Goal: Communication & Community: Ask a question

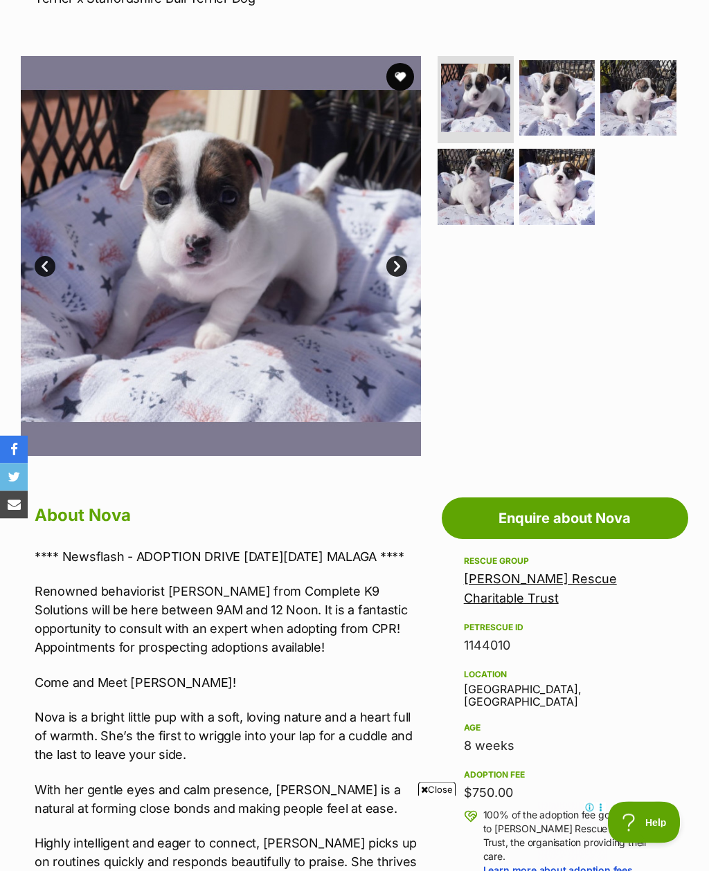
scroll to position [251, 0]
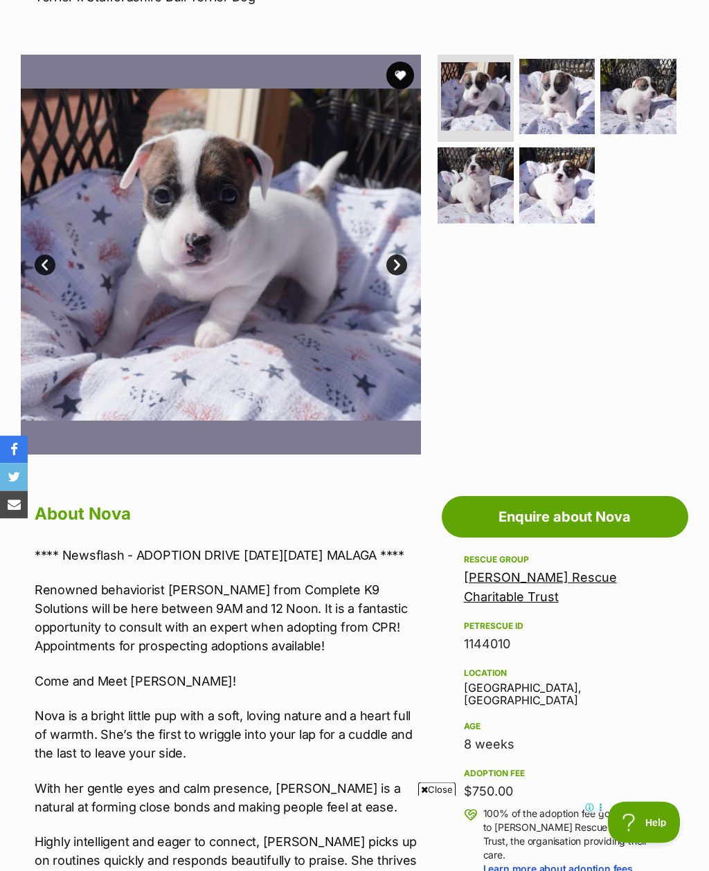
click at [554, 506] on link "Enquire about Nova" at bounding box center [564, 518] width 246 height 42
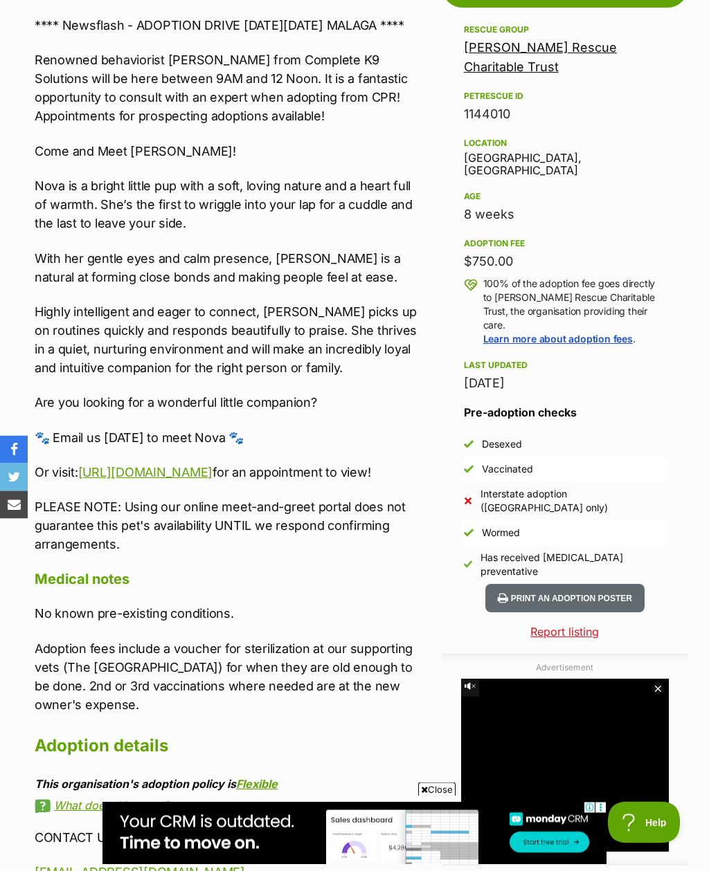
scroll to position [782, 0]
click at [322, 482] on p "Or visit: https://celebritypetsrescue-cprescue.zohobookings.com.au/#/customer/m…" at bounding box center [228, 472] width 386 height 19
click at [212, 480] on link "[URL][DOMAIN_NAME]" at bounding box center [145, 472] width 134 height 15
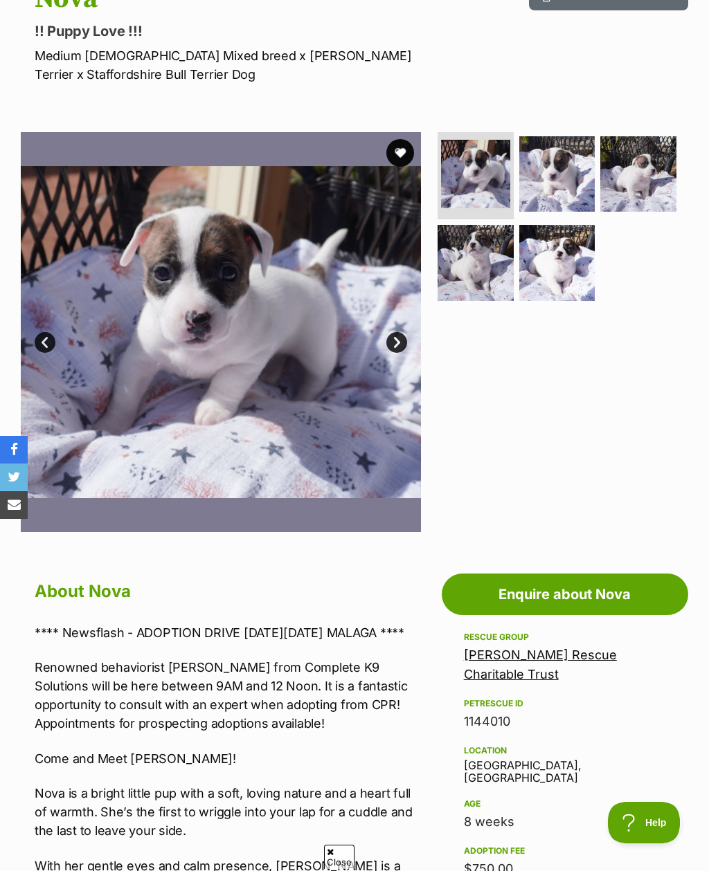
scroll to position [0, 0]
click at [513, 592] on link "Enquire about Nova" at bounding box center [564, 595] width 246 height 42
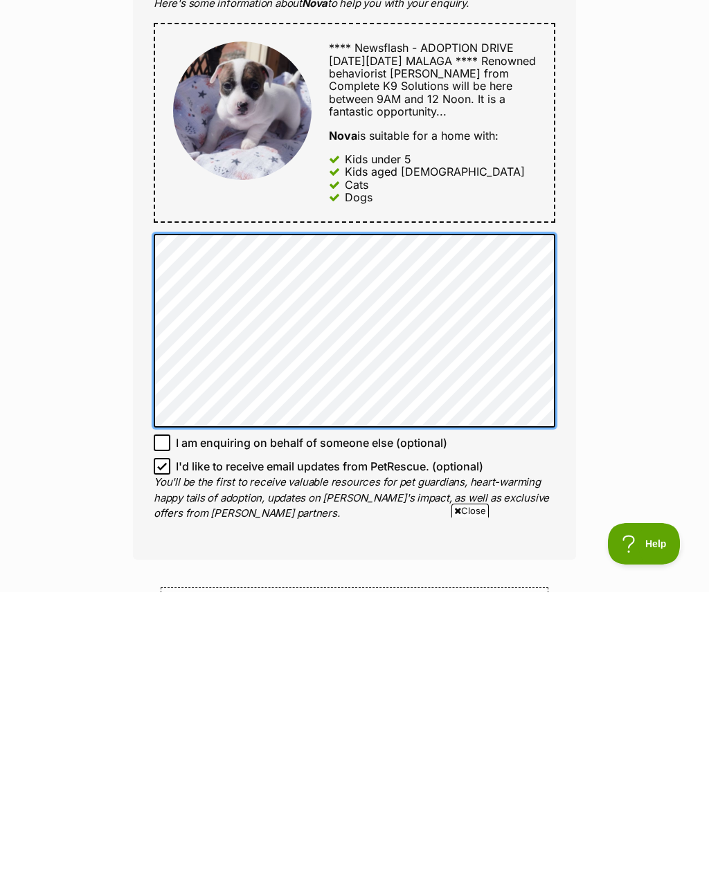
scroll to position [461, 0]
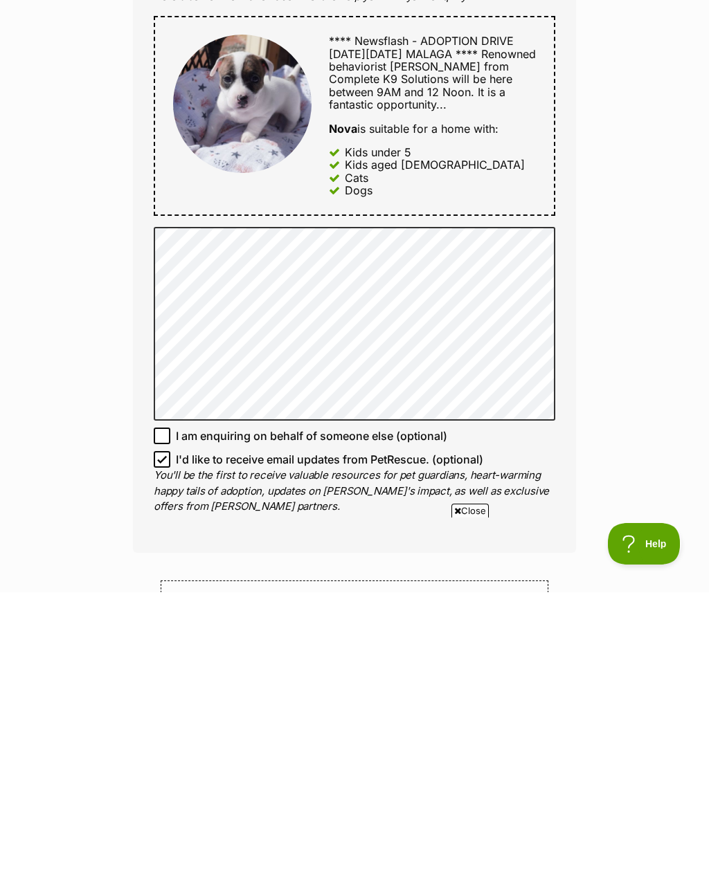
click at [159, 730] on input "I'd like to receive email updates from PetRescue. (optional)" at bounding box center [162, 738] width 17 height 17
checkbox input "false"
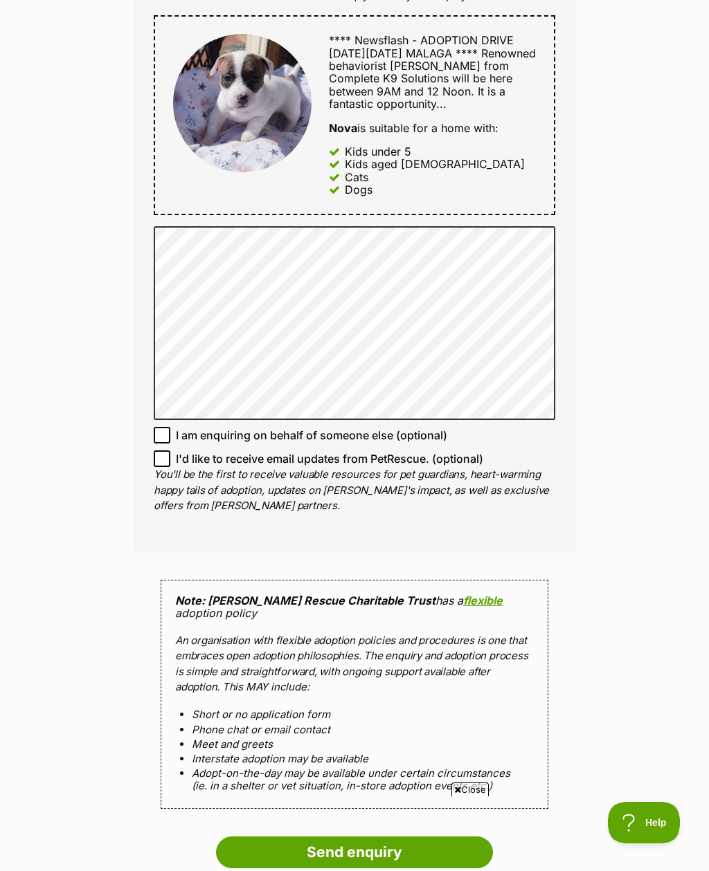
click at [166, 437] on input "I am enquiring on behalf of someone else (optional)" at bounding box center [162, 435] width 17 height 17
checkbox input "true"
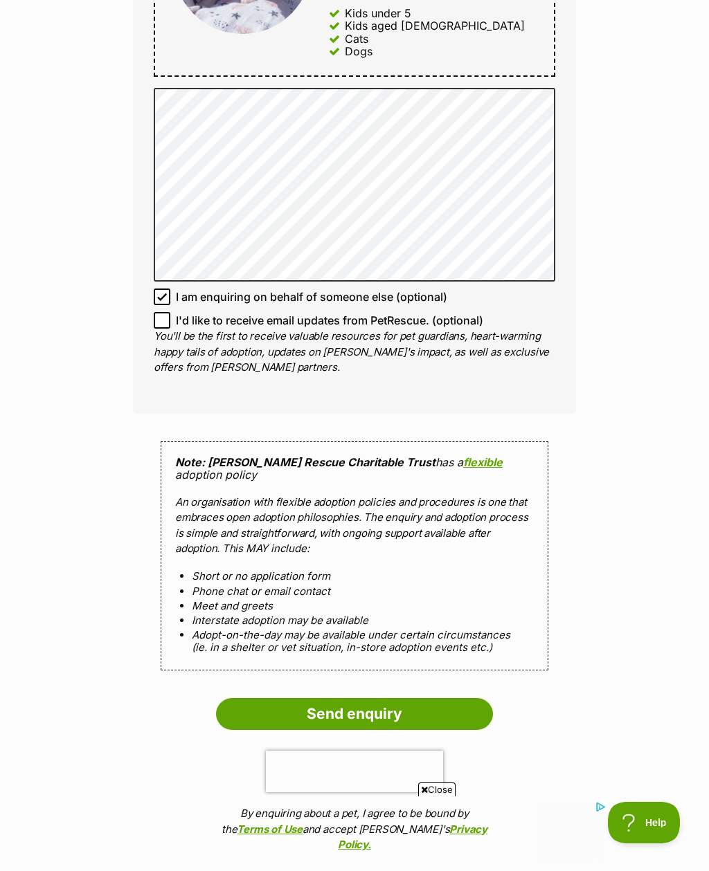
scroll to position [0, 0]
click at [699, 240] on div "Enquire about Nova Want to increase your chances of a successful enquiry? Updat…" at bounding box center [354, 166] width 709 height 1839
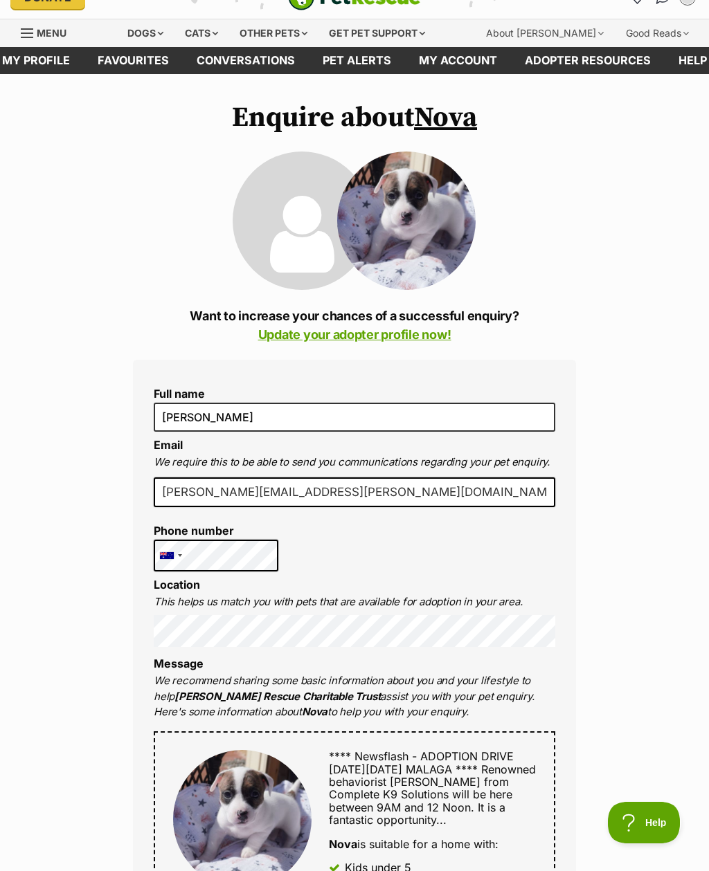
scroll to position [9, 0]
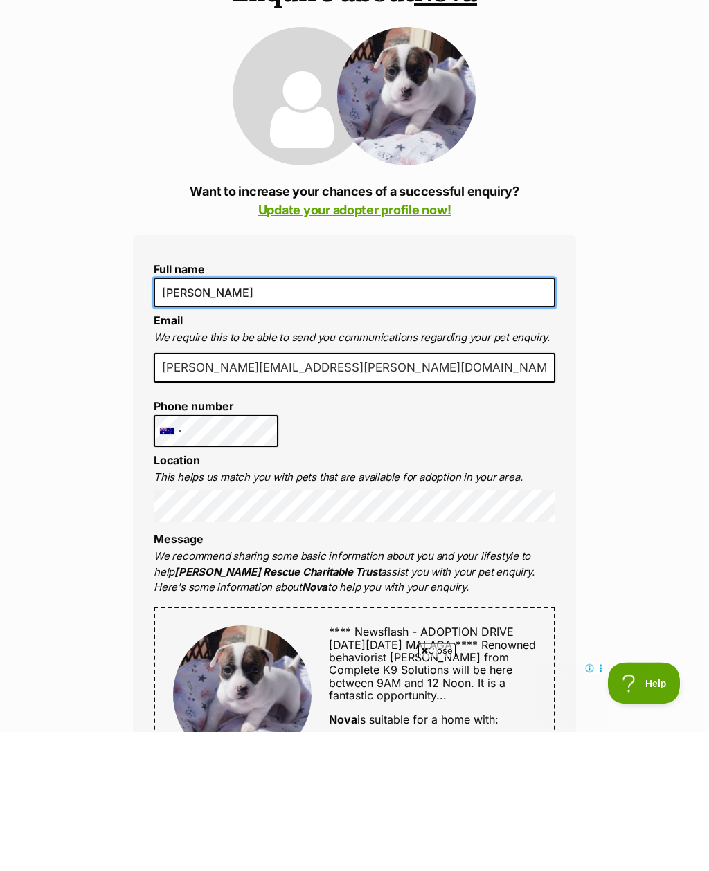
click at [498, 418] on input "[PERSON_NAME]" at bounding box center [354, 432] width 401 height 29
type input "H"
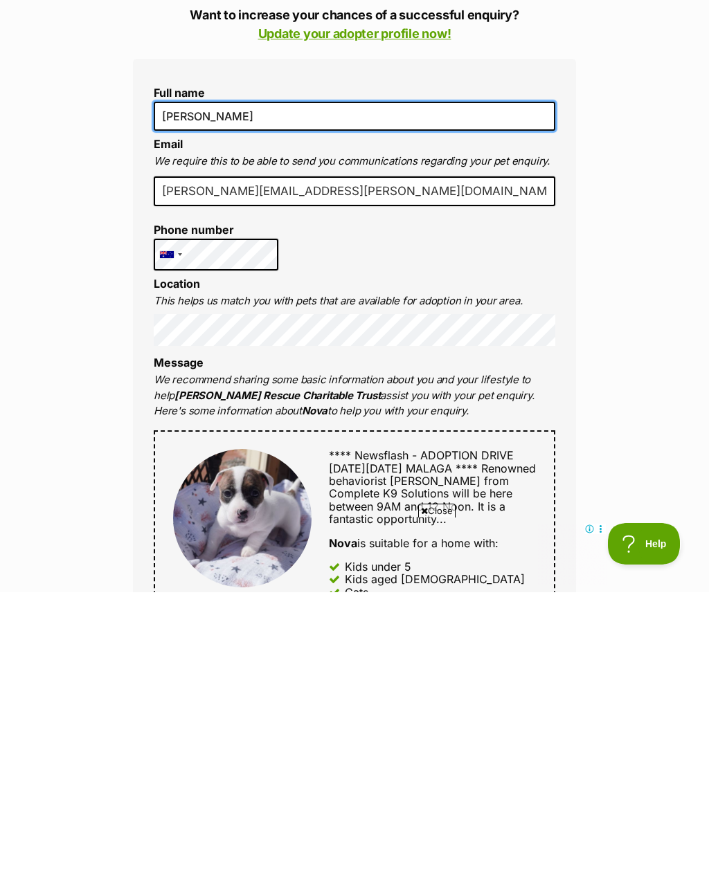
scroll to position [48, 0]
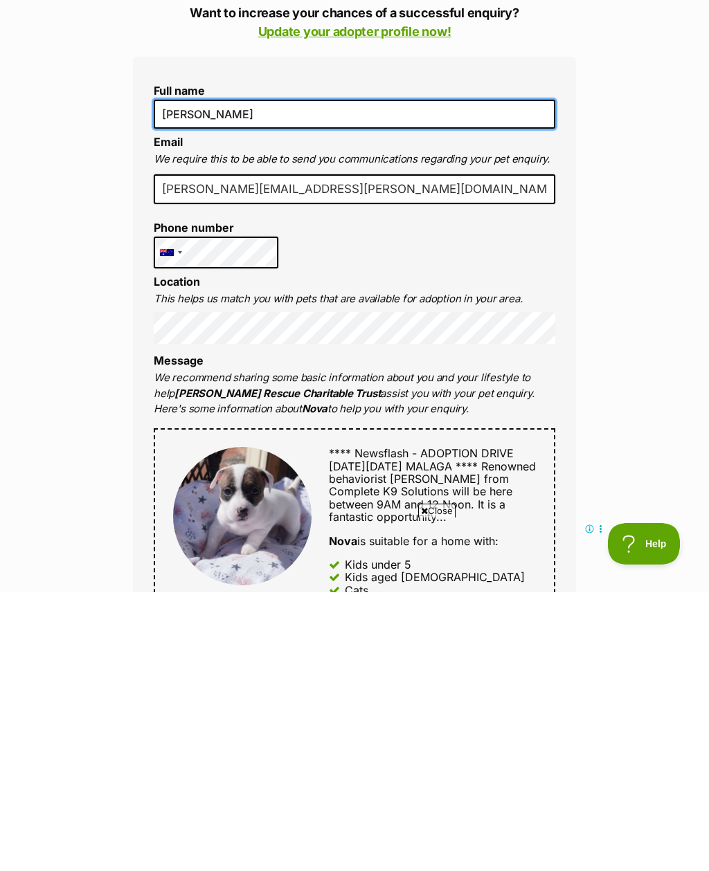
type input "Jacqui Lyons"
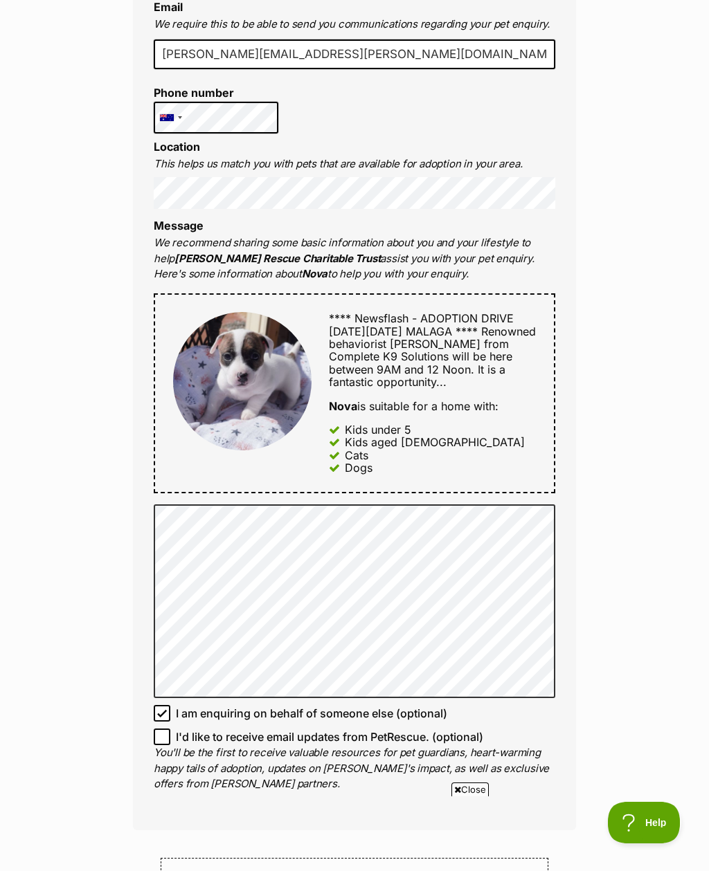
scroll to position [474, 0]
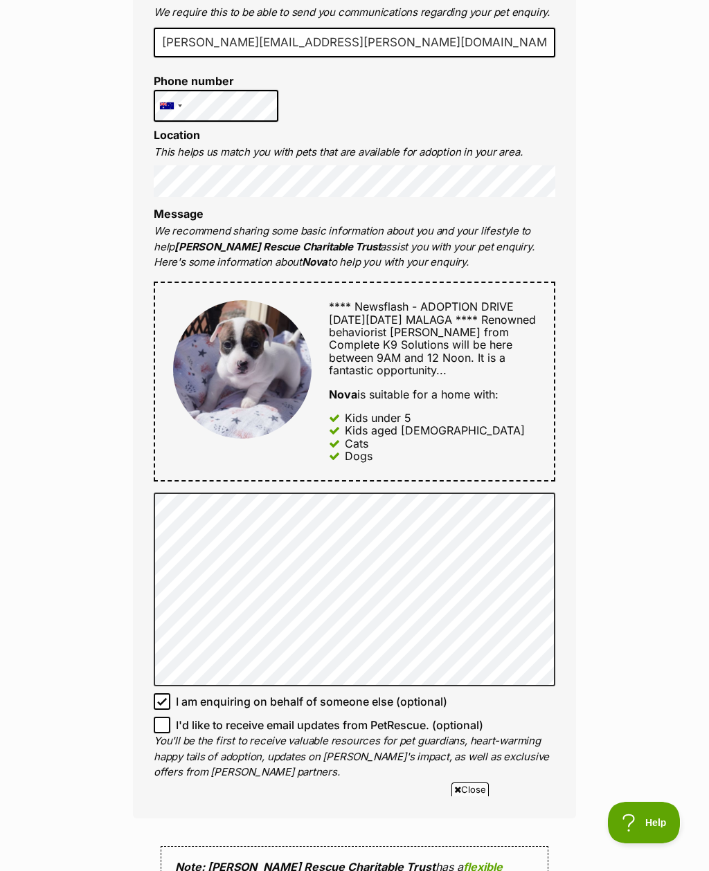
click at [168, 699] on input "I am enquiring on behalf of someone else (optional)" at bounding box center [162, 701] width 17 height 17
checkbox input "false"
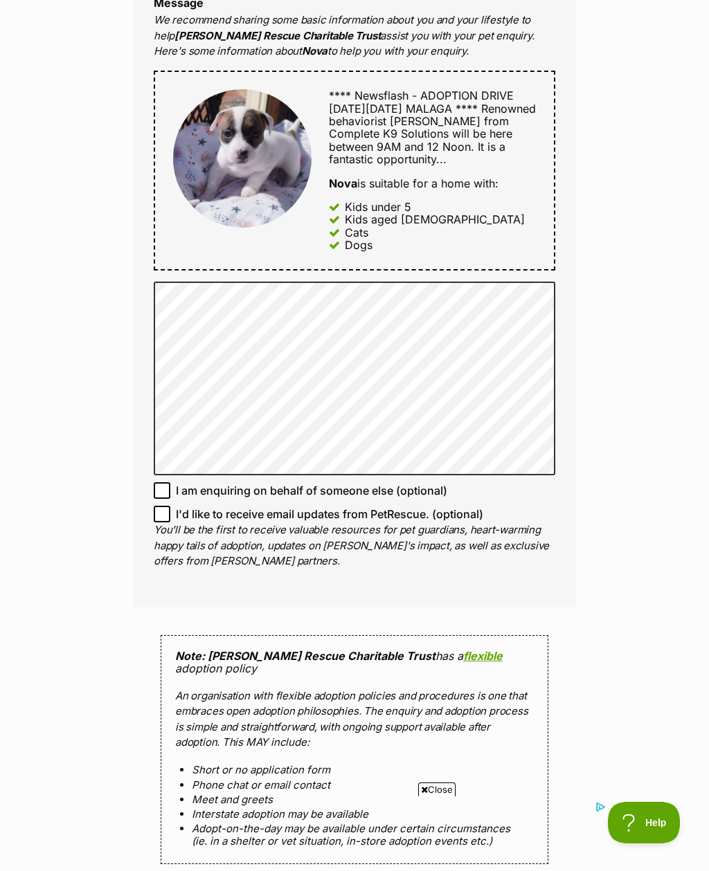
scroll to position [0, 0]
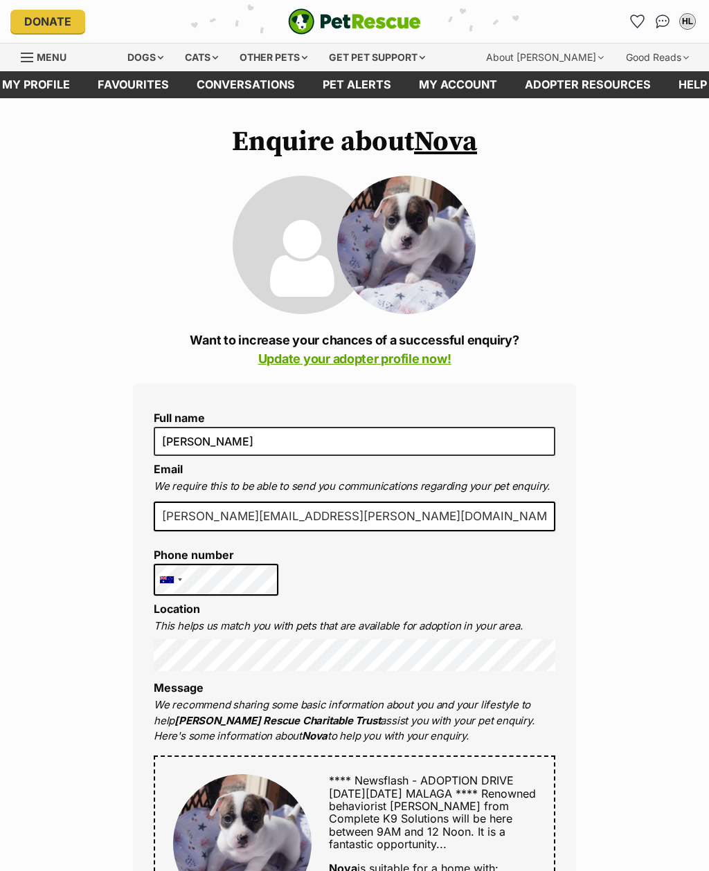
click at [159, 51] on div "Dogs" at bounding box center [145, 58] width 55 height 28
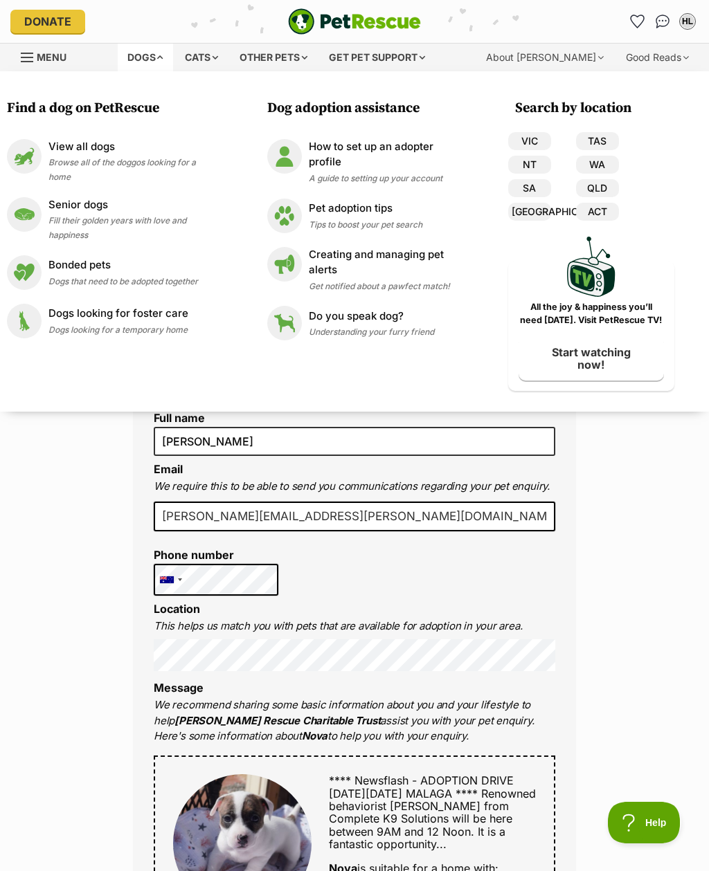
click at [203, 163] on div "View all dogs Browse all of the doggos looking for a home" at bounding box center [133, 161] width 170 height 44
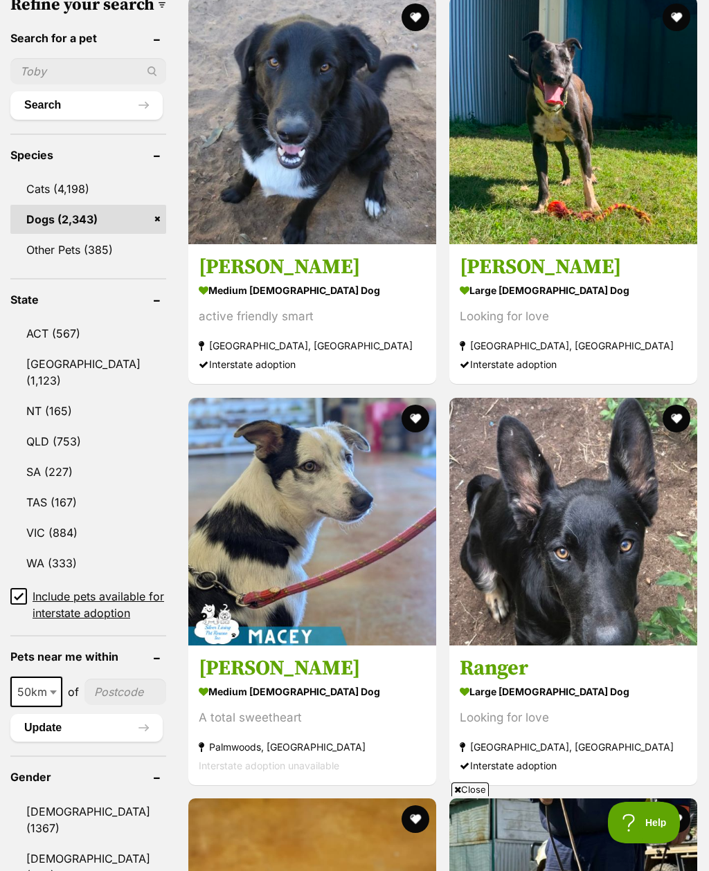
scroll to position [633, 0]
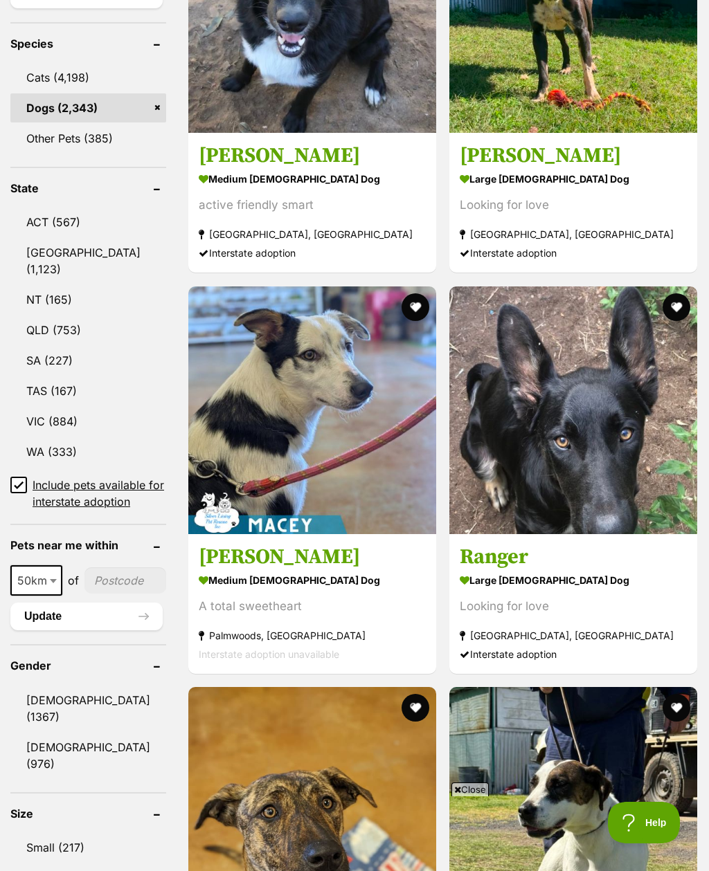
click at [99, 594] on input"] "postcode" at bounding box center [125, 580] width 82 height 26
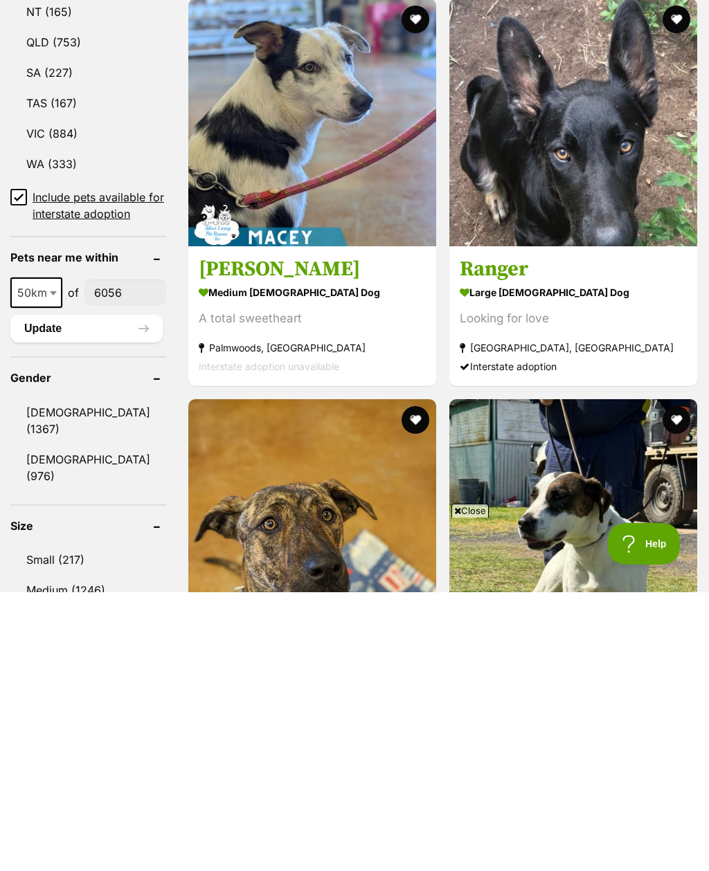
type input"] "6056"
click at [89, 594] on button "Update" at bounding box center [86, 608] width 152 height 28
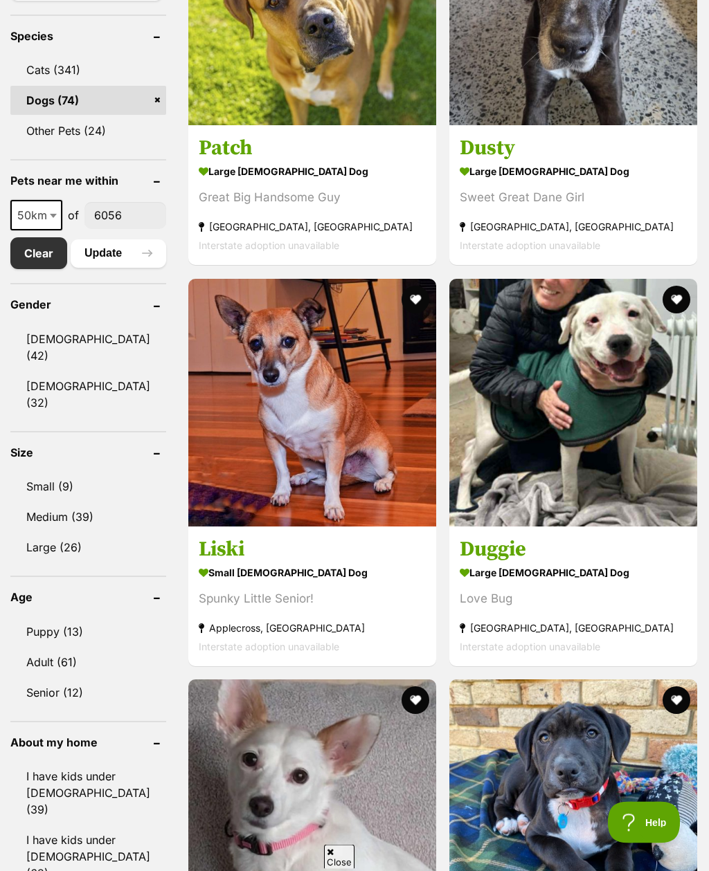
scroll to position [603, 0]
click at [78, 395] on link "[DEMOGRAPHIC_DATA] (32)" at bounding box center [88, 395] width 156 height 46
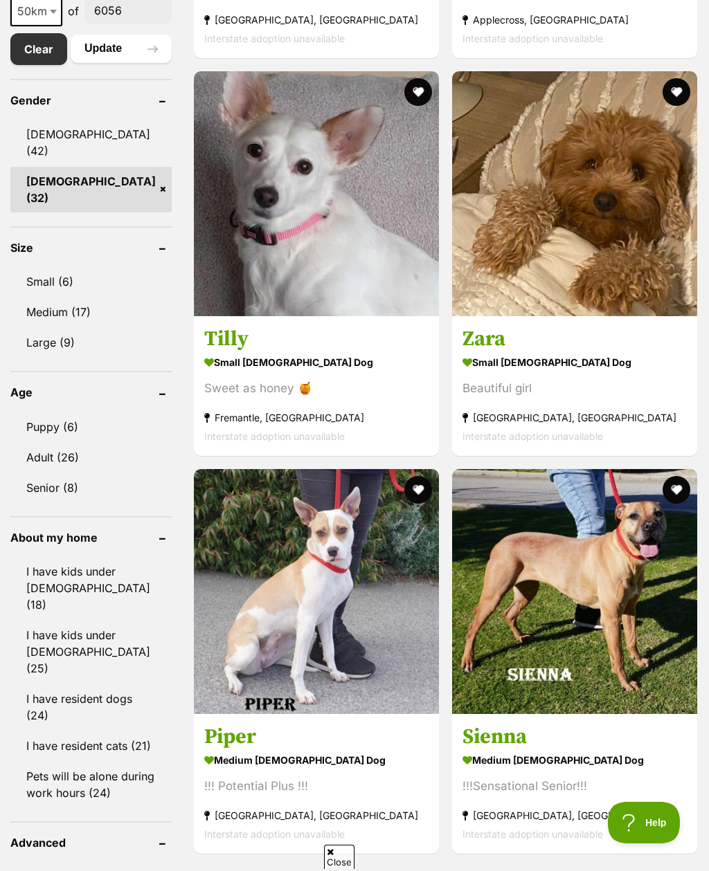
click at [117, 684] on link "I have resident dogs (24)" at bounding box center [90, 707] width 161 height 46
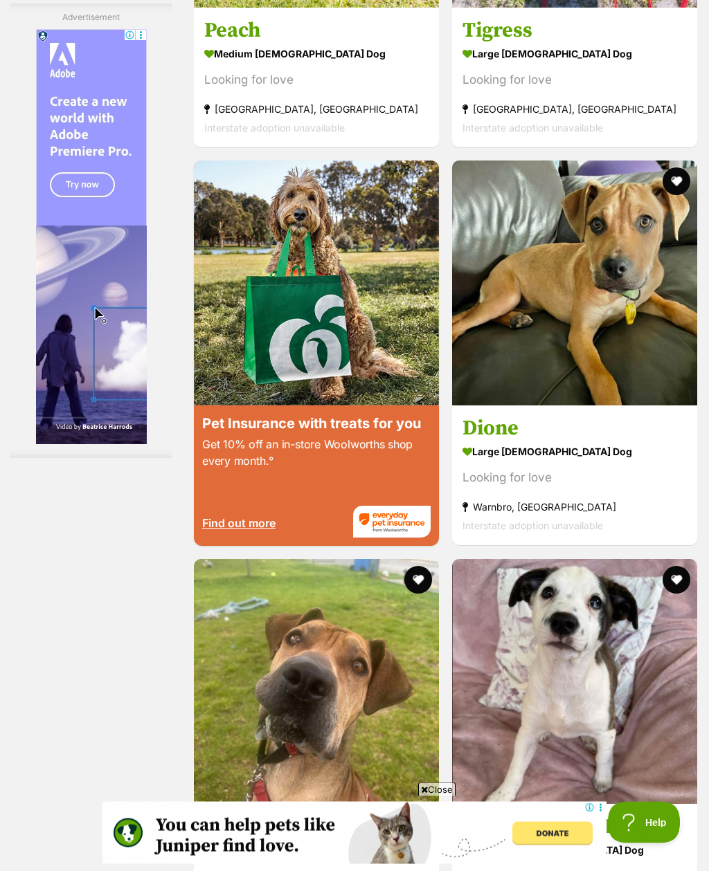
scroll to position [2481, 0]
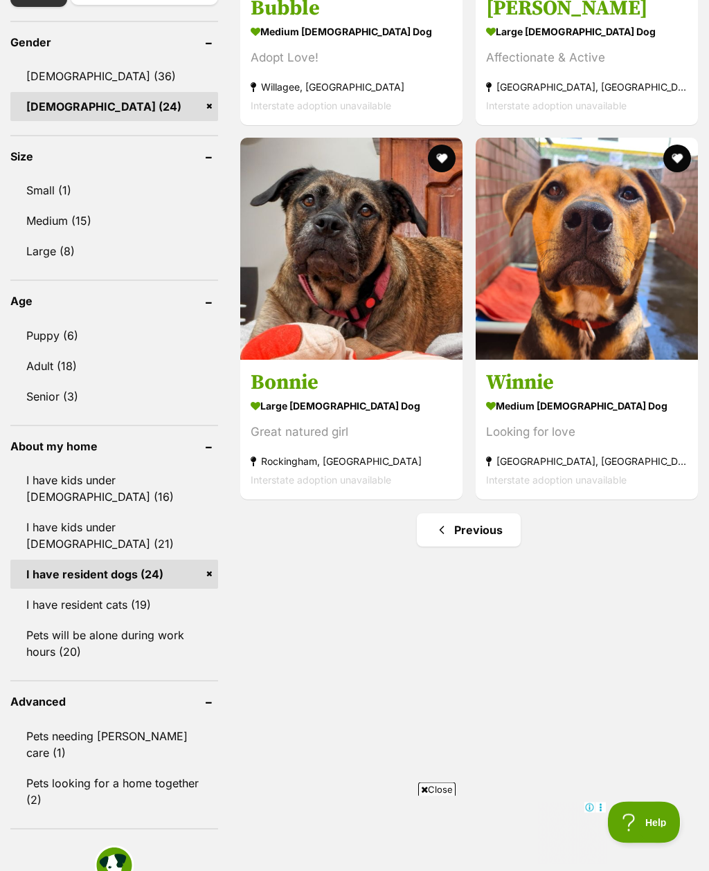
scroll to position [903, 0]
click at [460, 520] on link "Previous" at bounding box center [469, 529] width 104 height 33
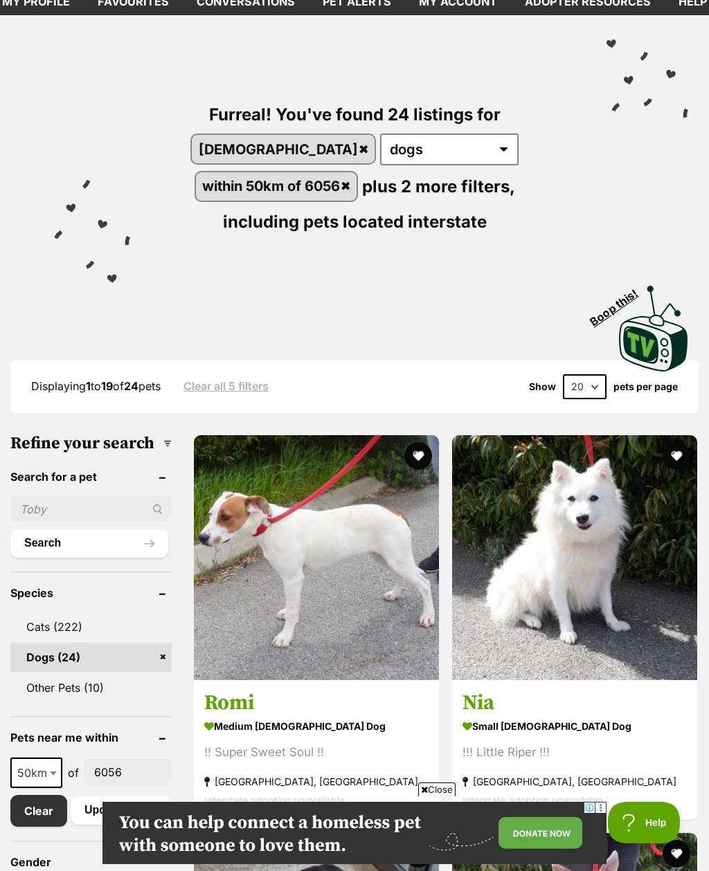
scroll to position [81, 0]
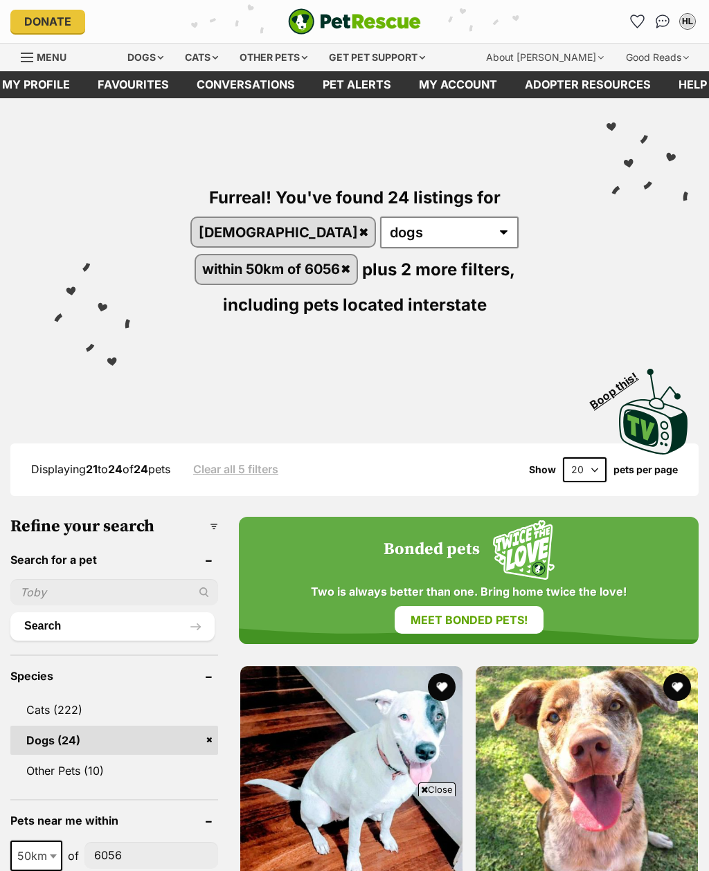
click at [57, 579] on input "text" at bounding box center [114, 592] width 208 height 26
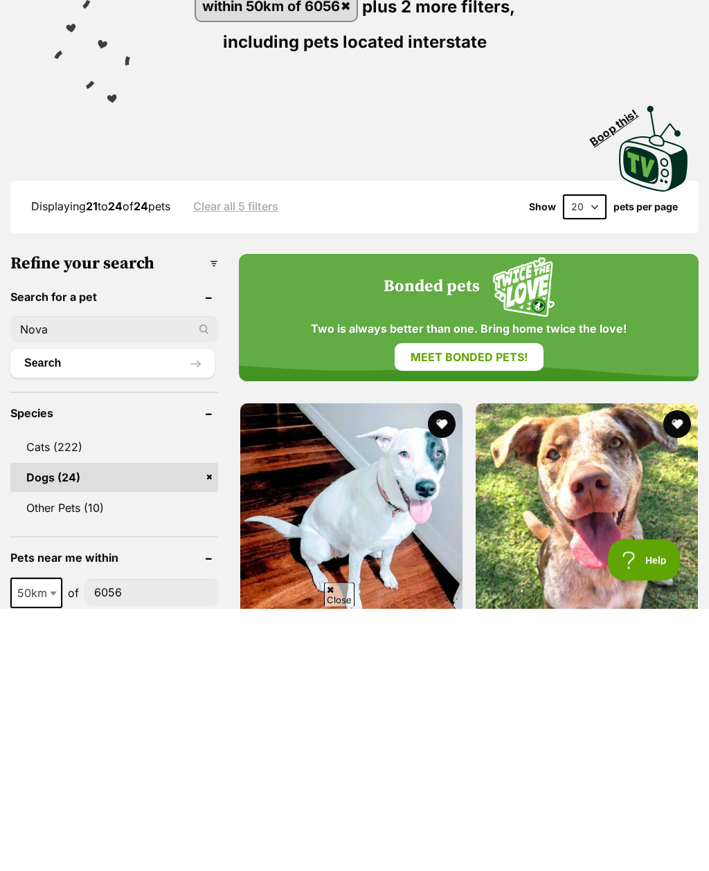
type input "Nova"
click at [33, 612] on button "Search" at bounding box center [112, 626] width 204 height 28
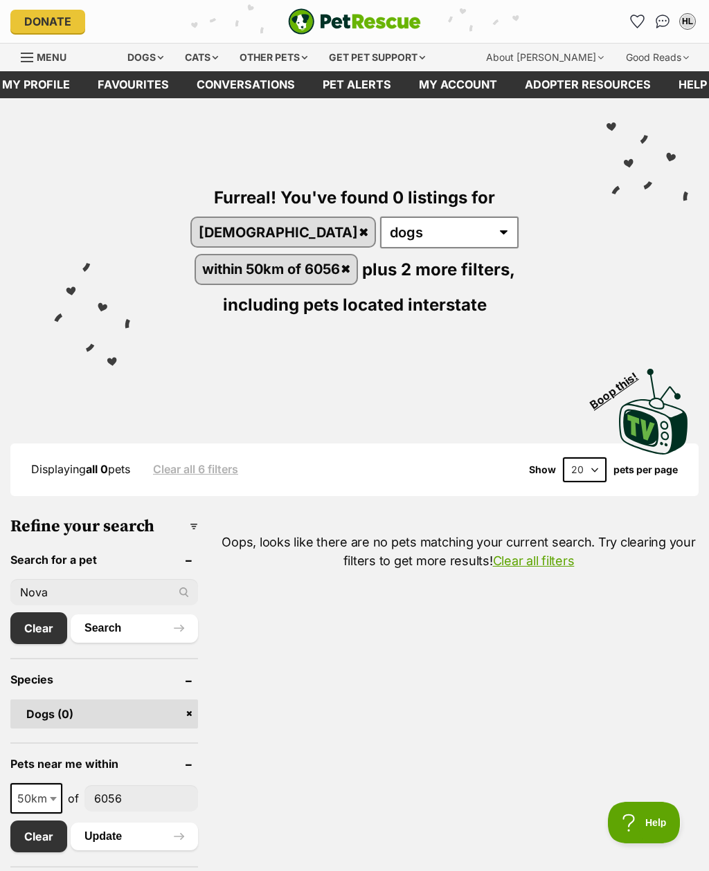
click at [159, 58] on div "Dogs" at bounding box center [145, 58] width 55 height 28
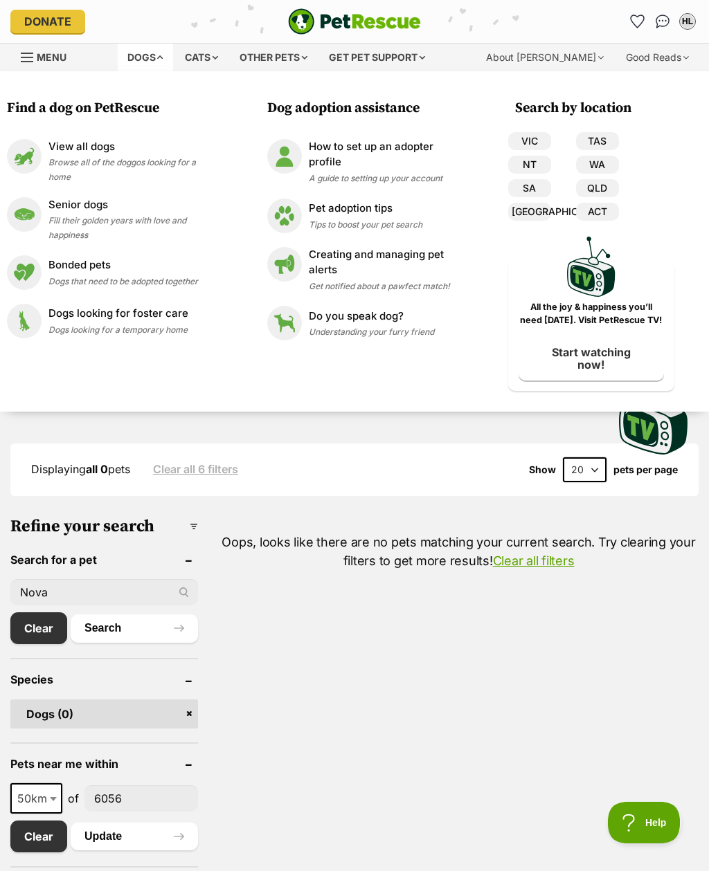
click at [200, 161] on div "View all dogs Browse all of the doggos looking for a home" at bounding box center [133, 161] width 170 height 44
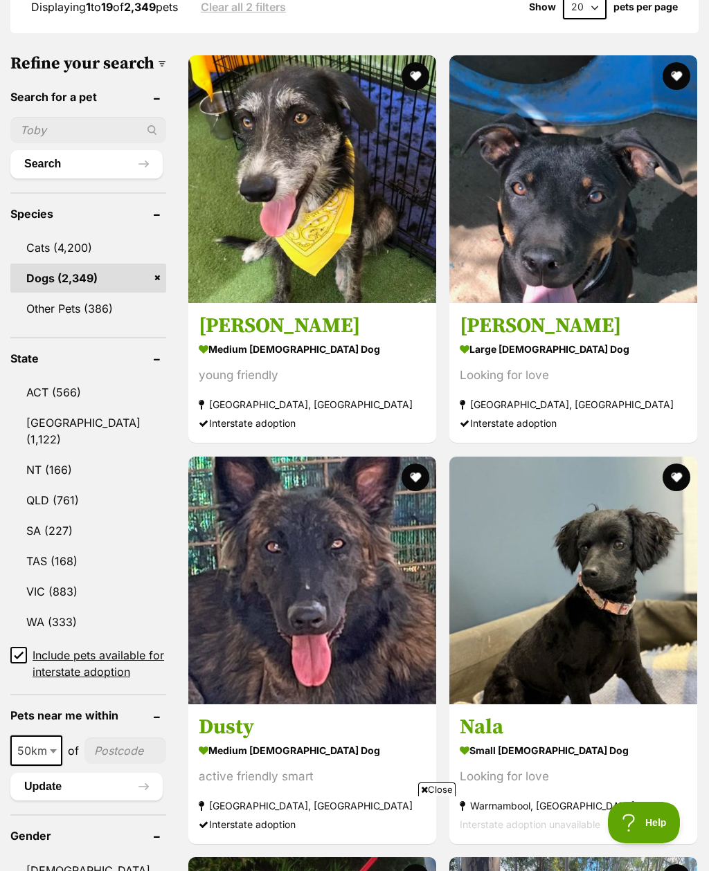
scroll to position [459, 0]
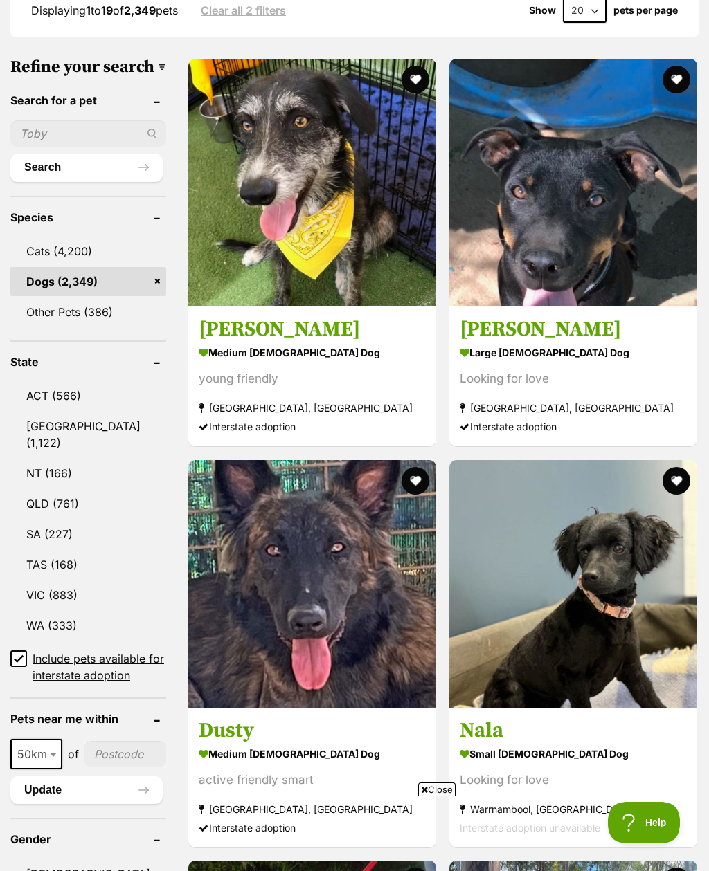
click at [26, 650] on input "Include pets available for interstate adoption" at bounding box center [18, 658] width 17 height 17
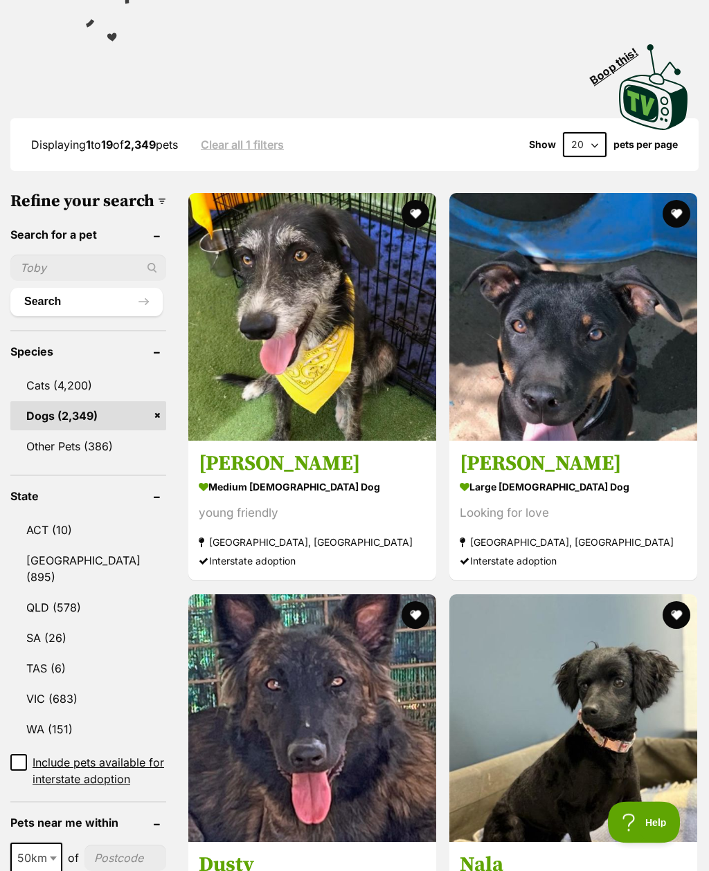
scroll to position [289, 0]
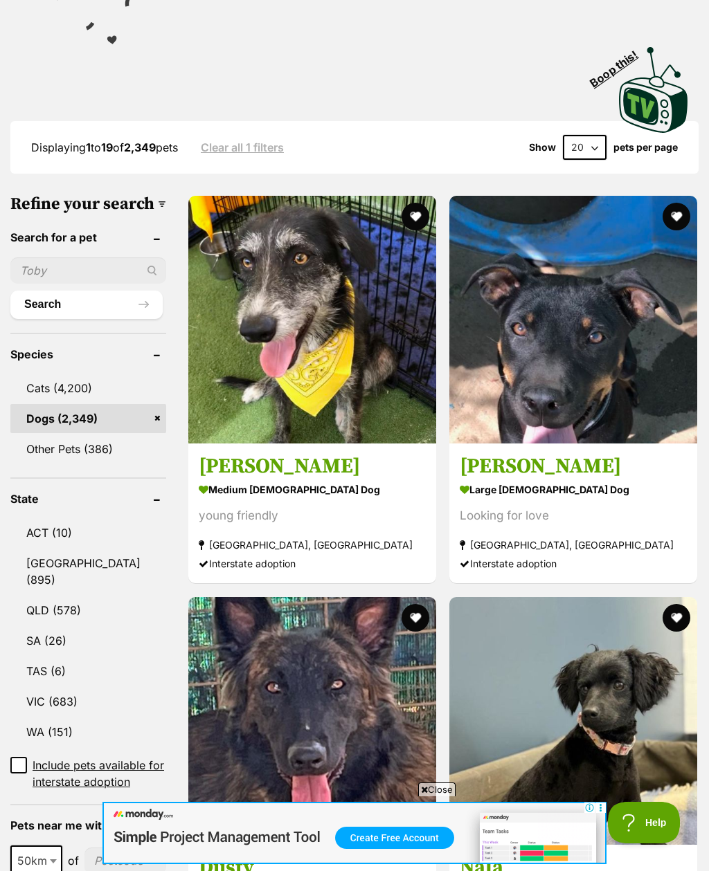
click at [37, 718] on link "WA (151)" at bounding box center [88, 732] width 156 height 29
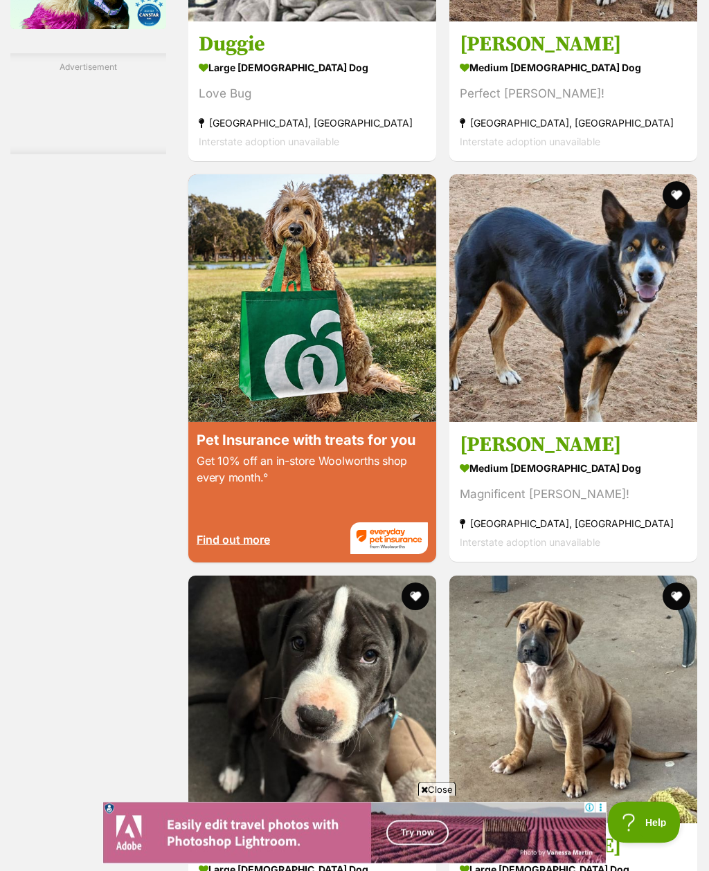
scroll to position [2448, 0]
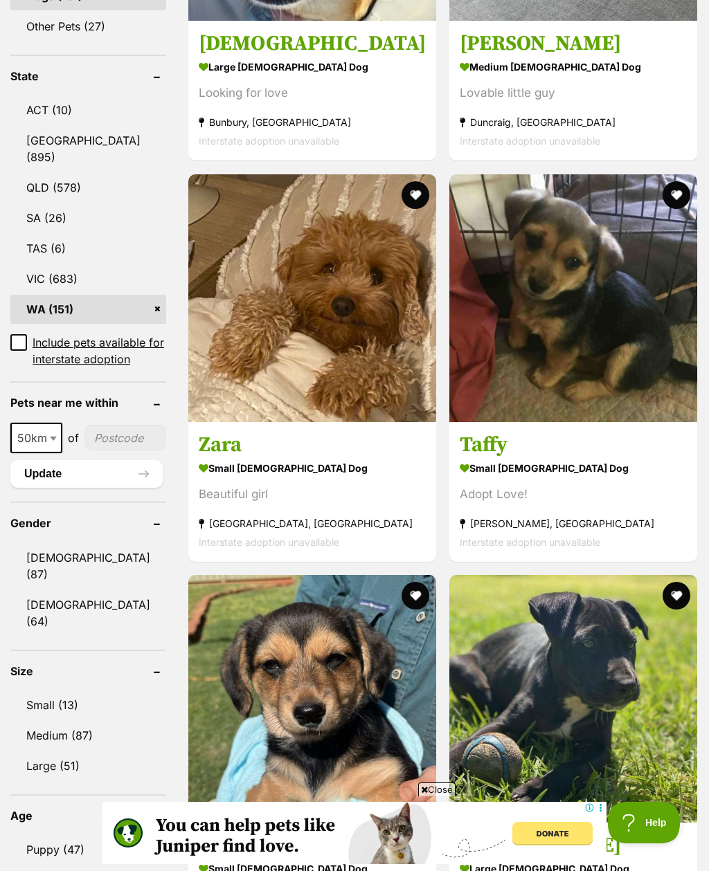
scroll to position [710, 0]
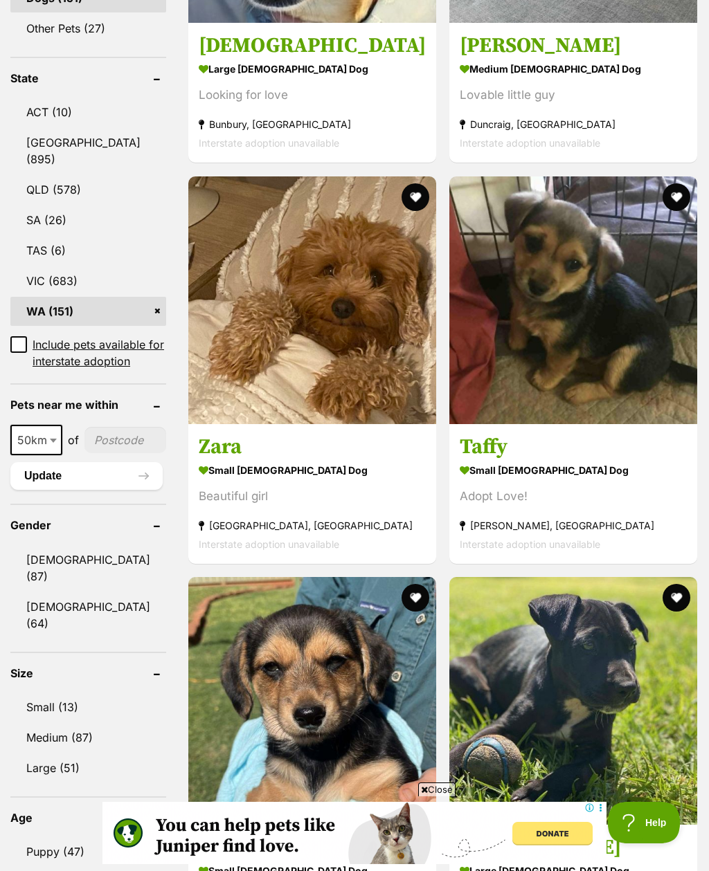
click at [33, 610] on link "[DEMOGRAPHIC_DATA] (64)" at bounding box center [88, 615] width 156 height 46
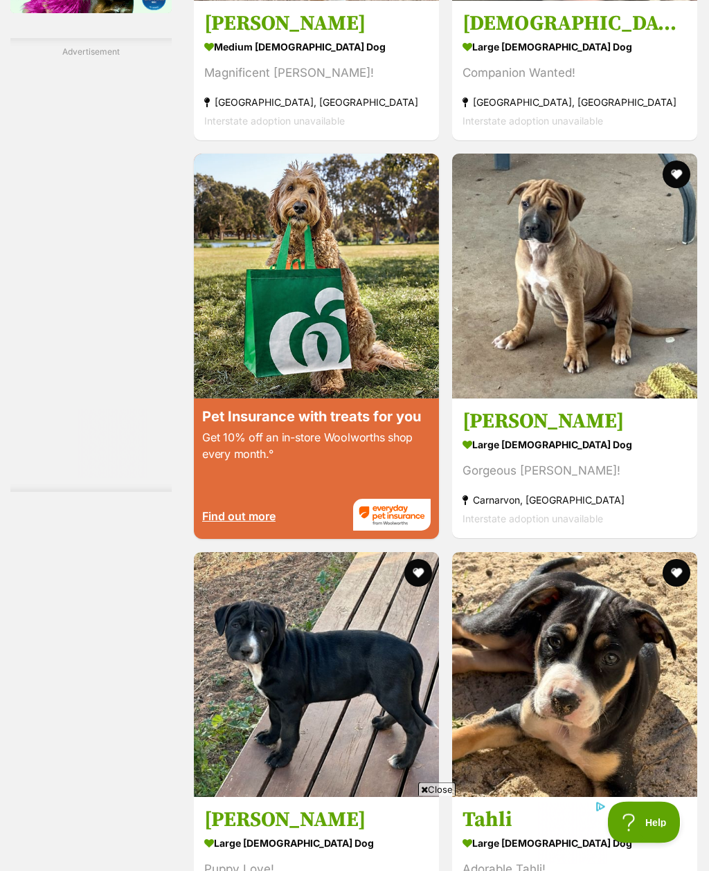
scroll to position [2455, 0]
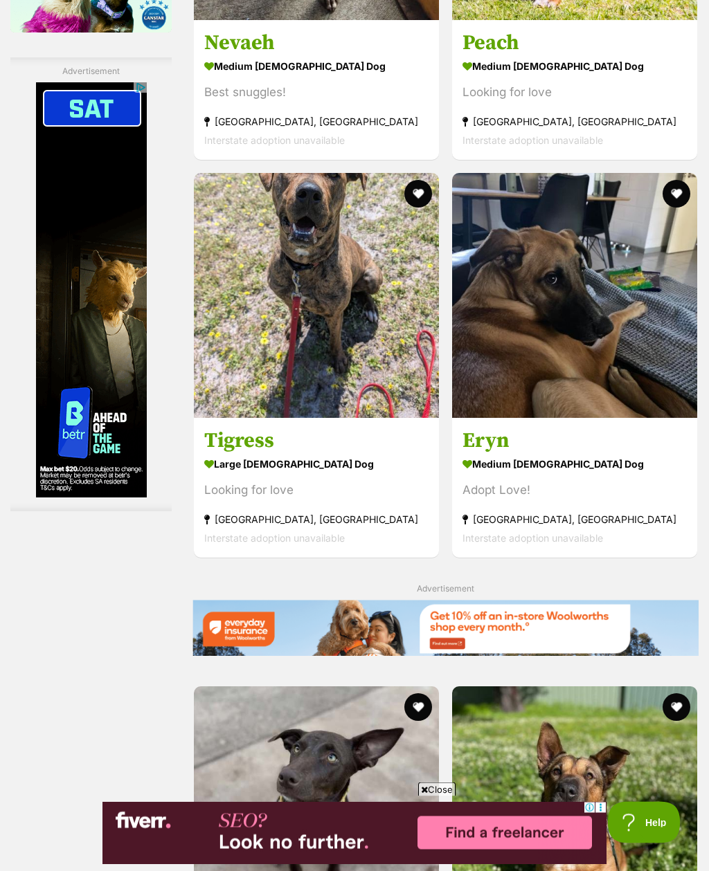
scroll to position [2436, 0]
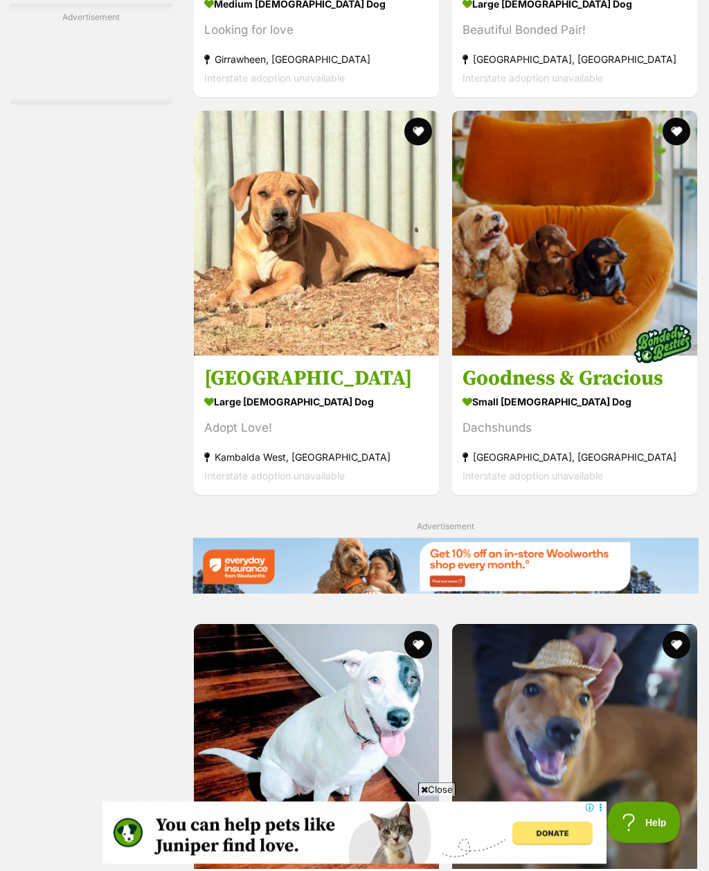
scroll to position [2646, 0]
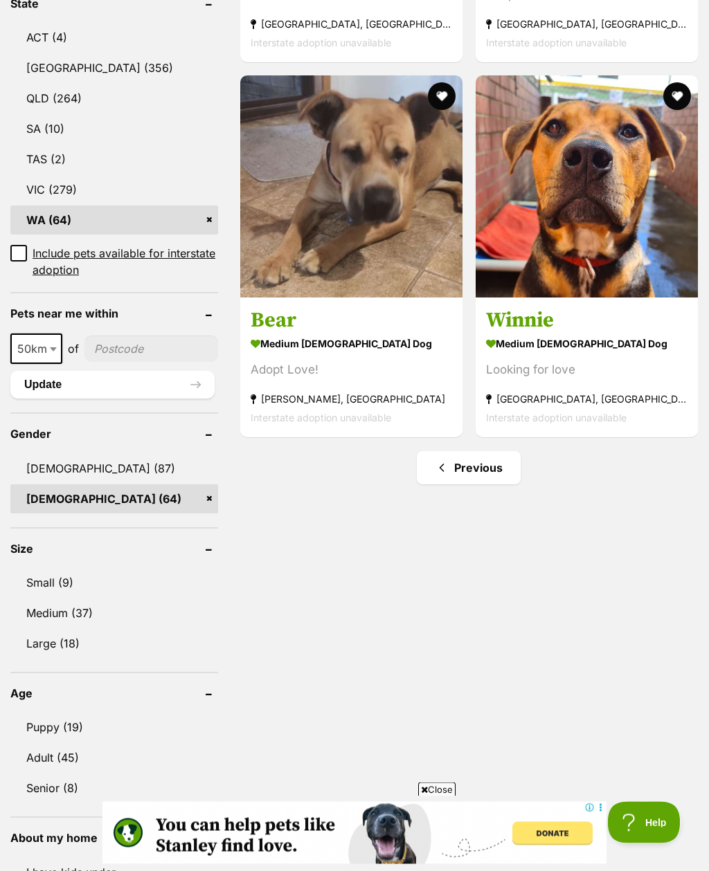
scroll to position [785, 0]
click at [449, 475] on link "Previous" at bounding box center [469, 467] width 104 height 33
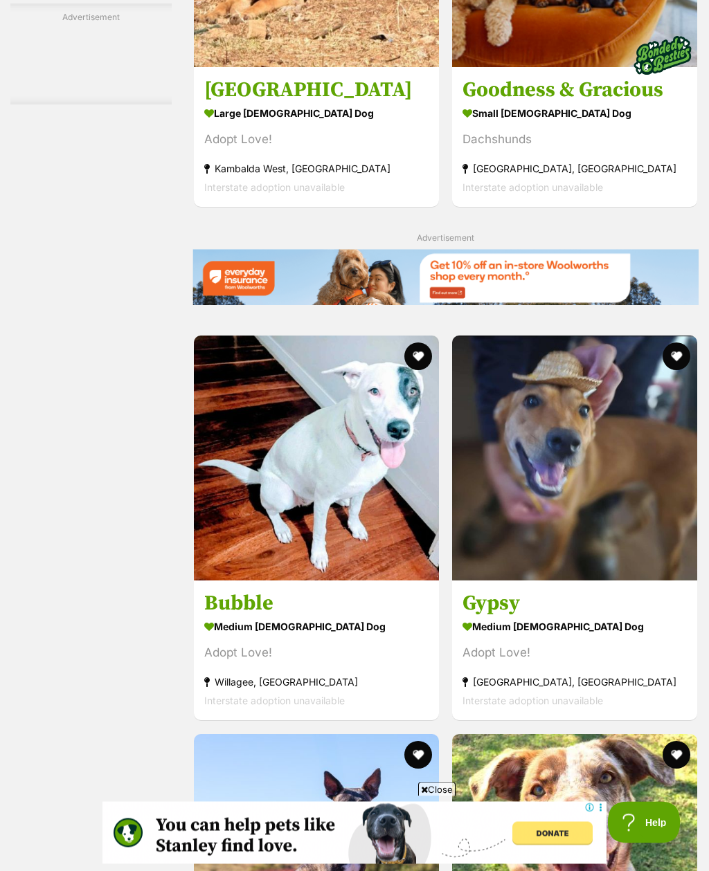
scroll to position [2935, 0]
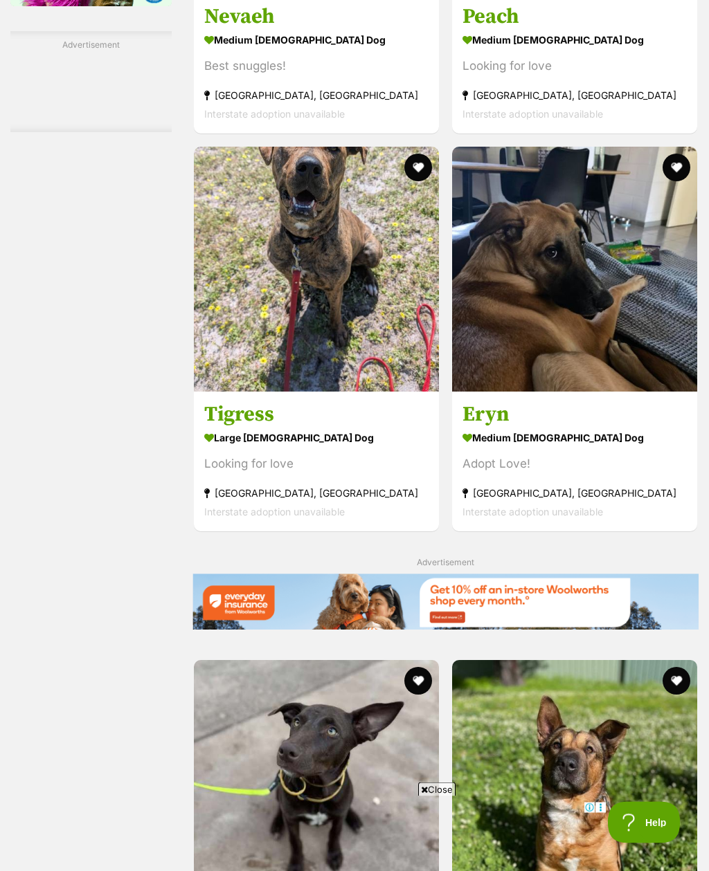
scroll to position [2462, 0]
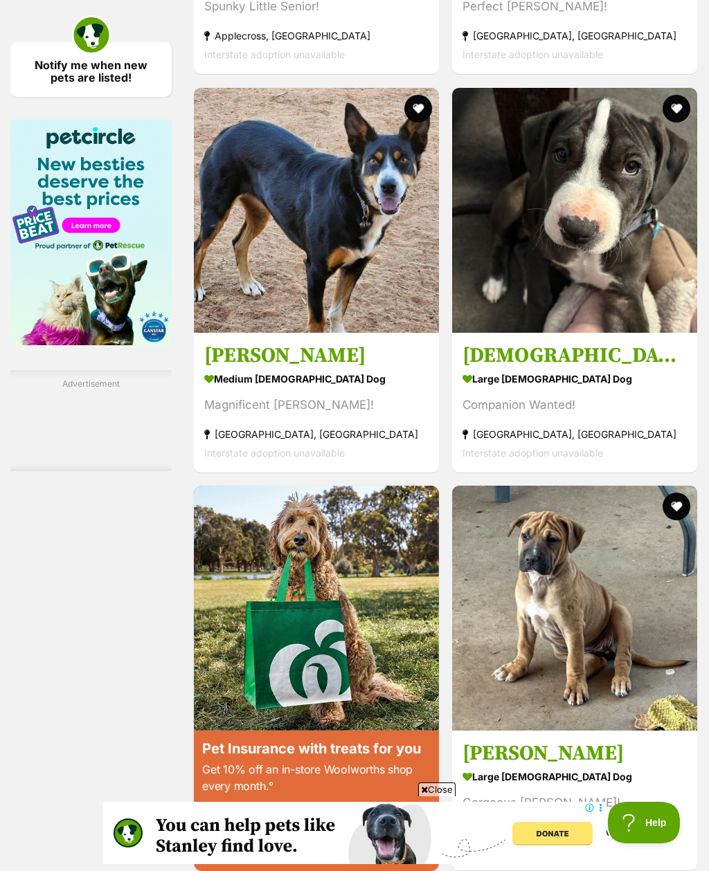
scroll to position [2001, 0]
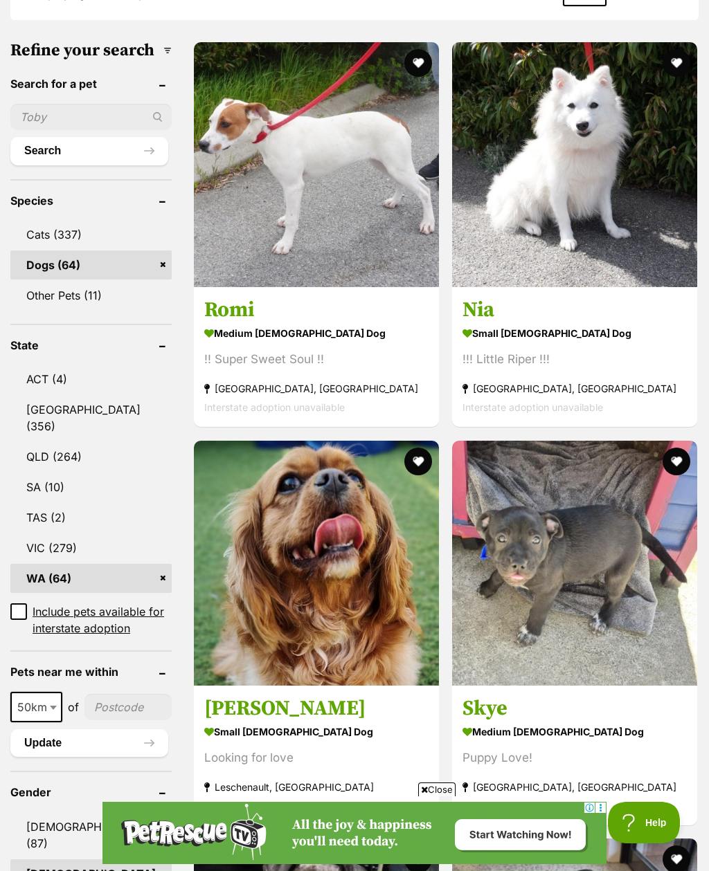
scroll to position [0, 0]
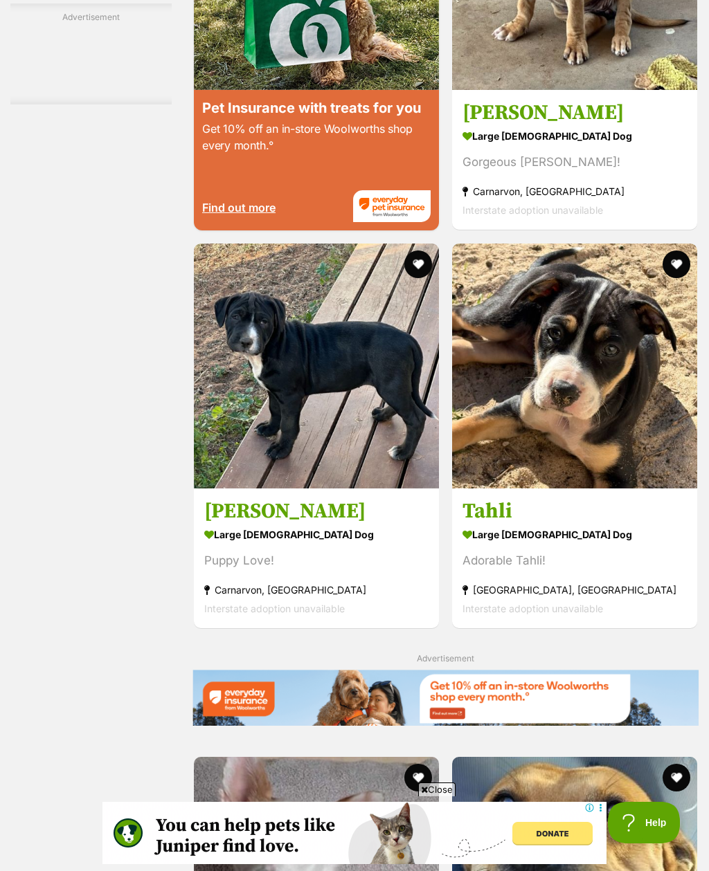
scroll to position [2834, 0]
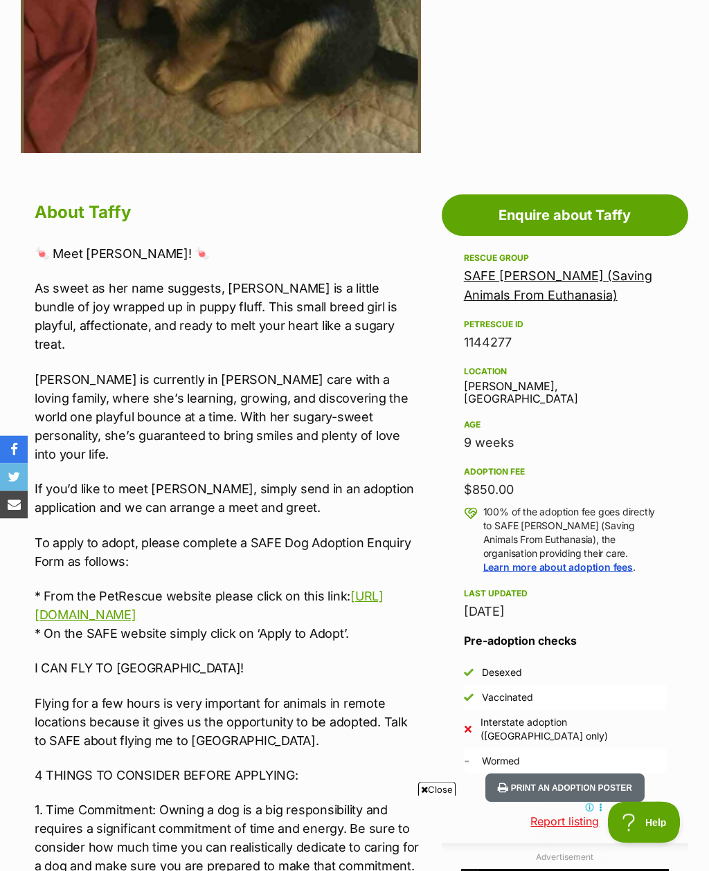
scroll to position [513, 0]
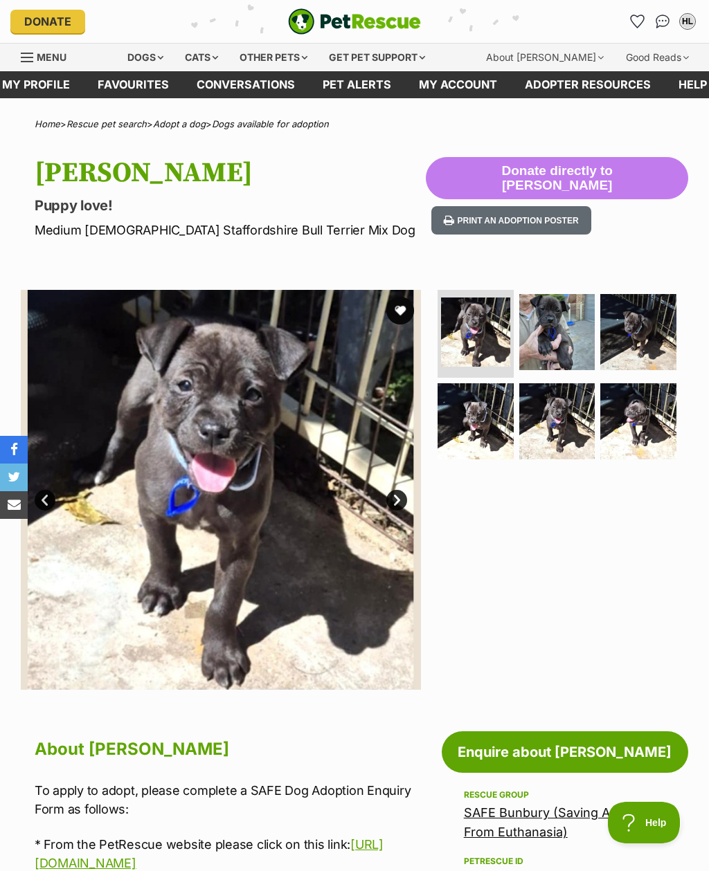
click at [570, 345] on img at bounding box center [557, 332] width 76 height 76
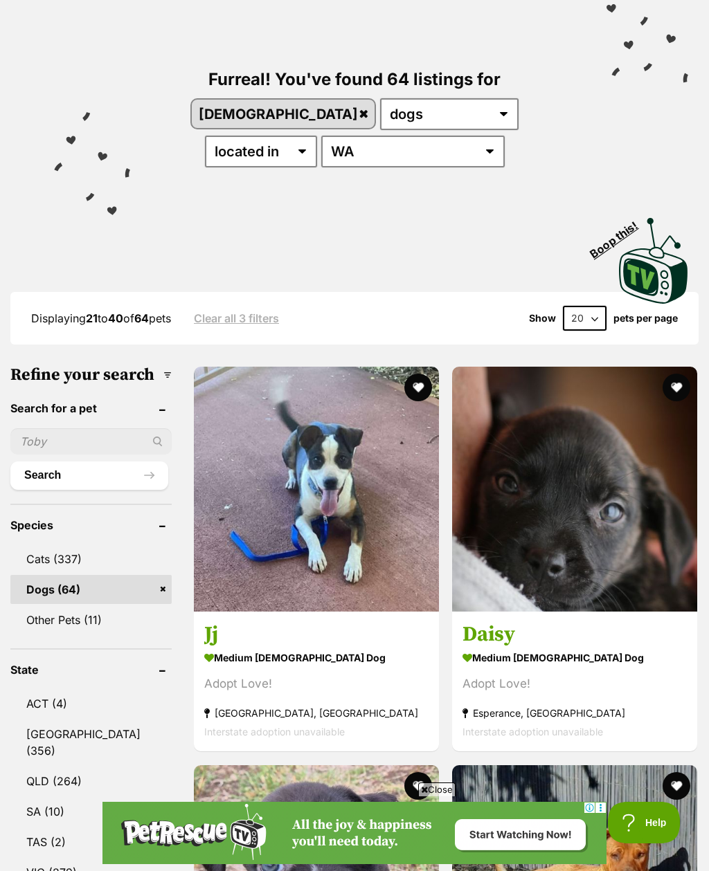
scroll to position [105, 0]
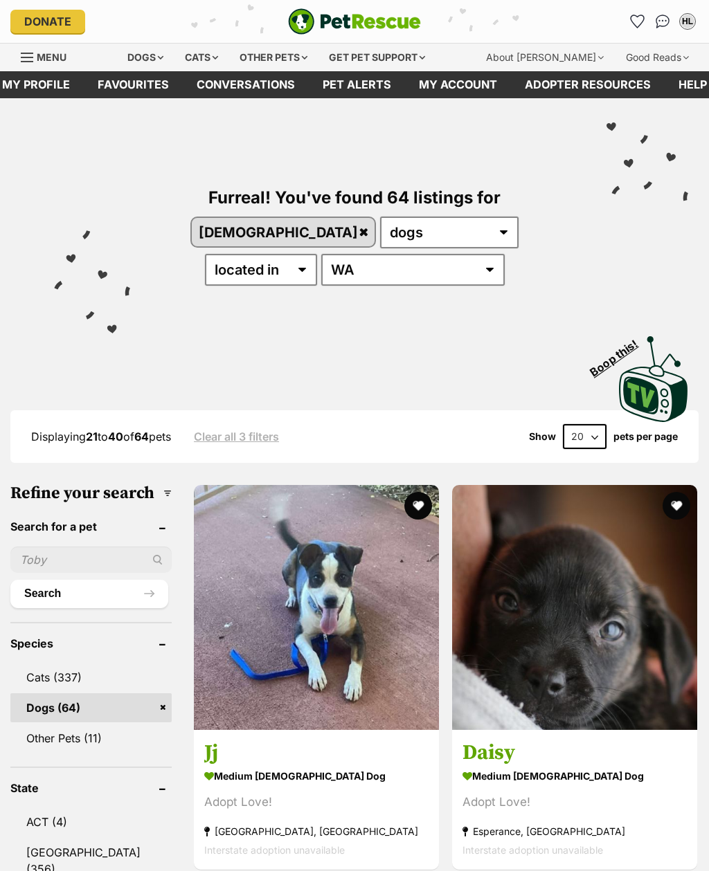
scroll to position [105, 0]
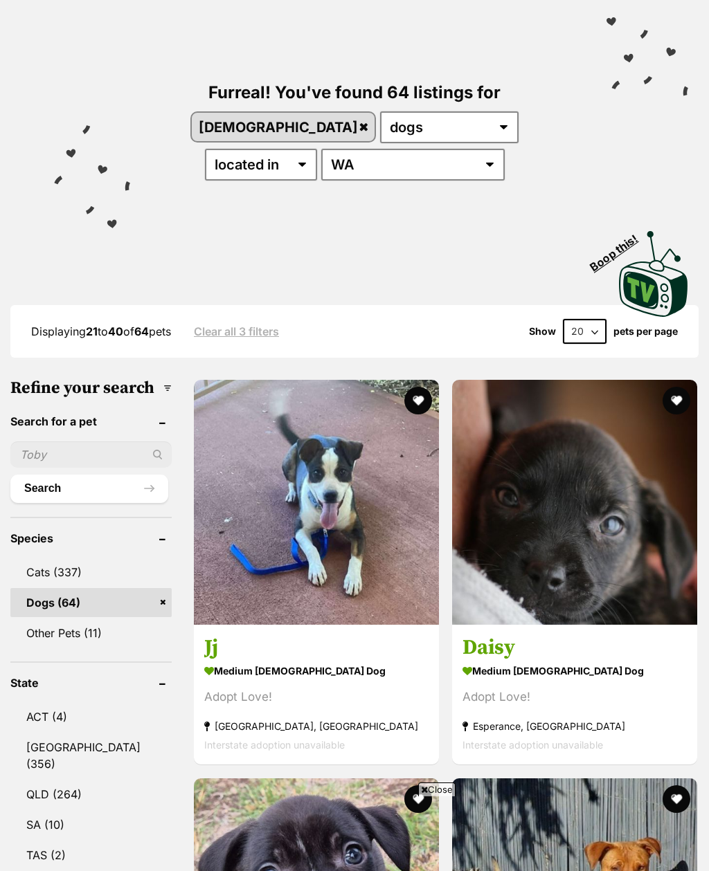
click at [588, 319] on select "20 40 60" at bounding box center [585, 331] width 44 height 25
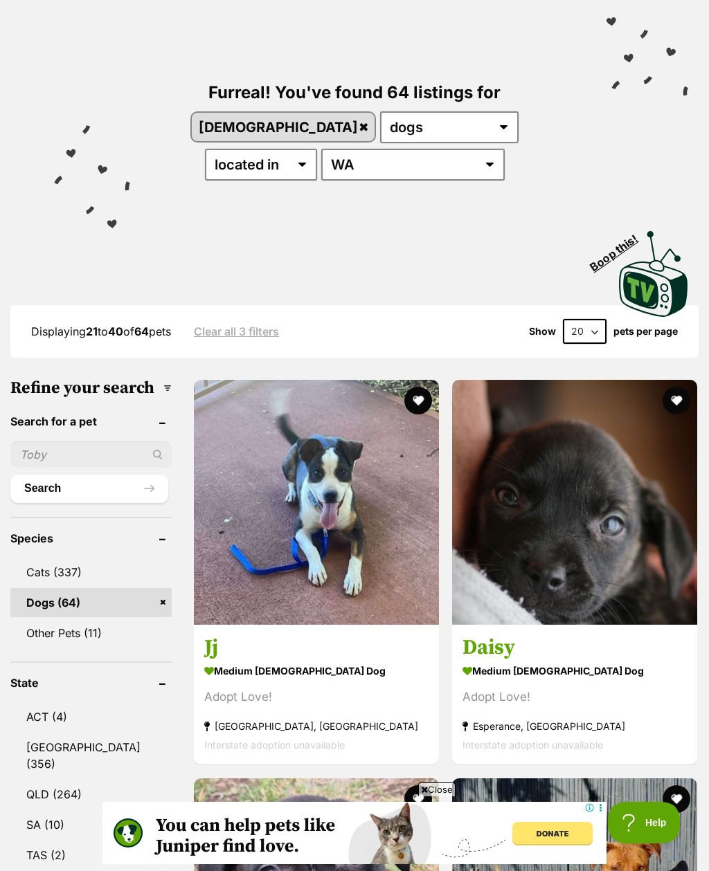
scroll to position [0, 0]
click at [594, 319] on select "20 40 60" at bounding box center [585, 331] width 44 height 25
select select "60"
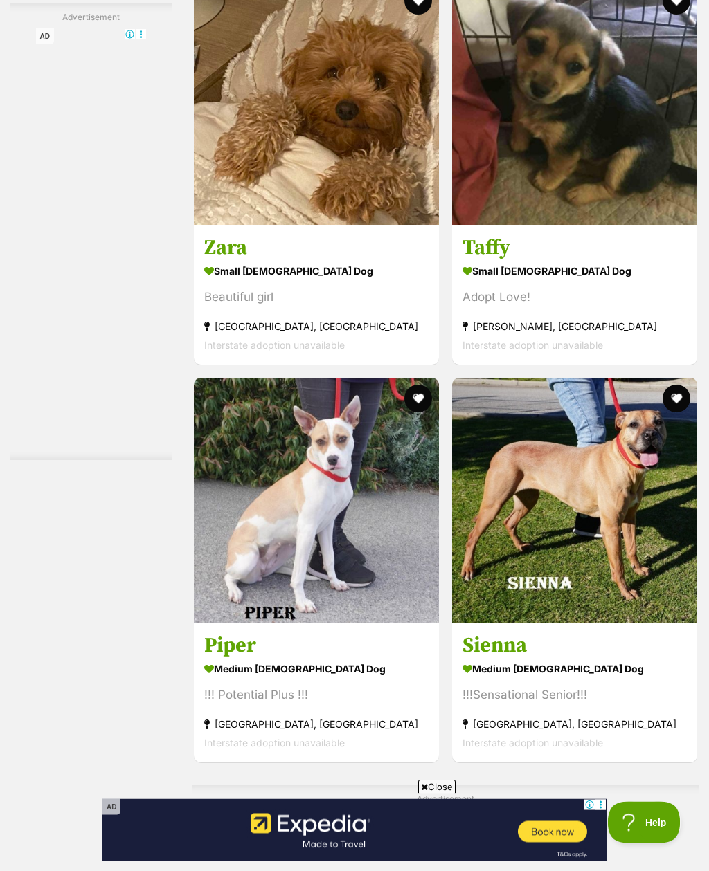
scroll to position [3941, 0]
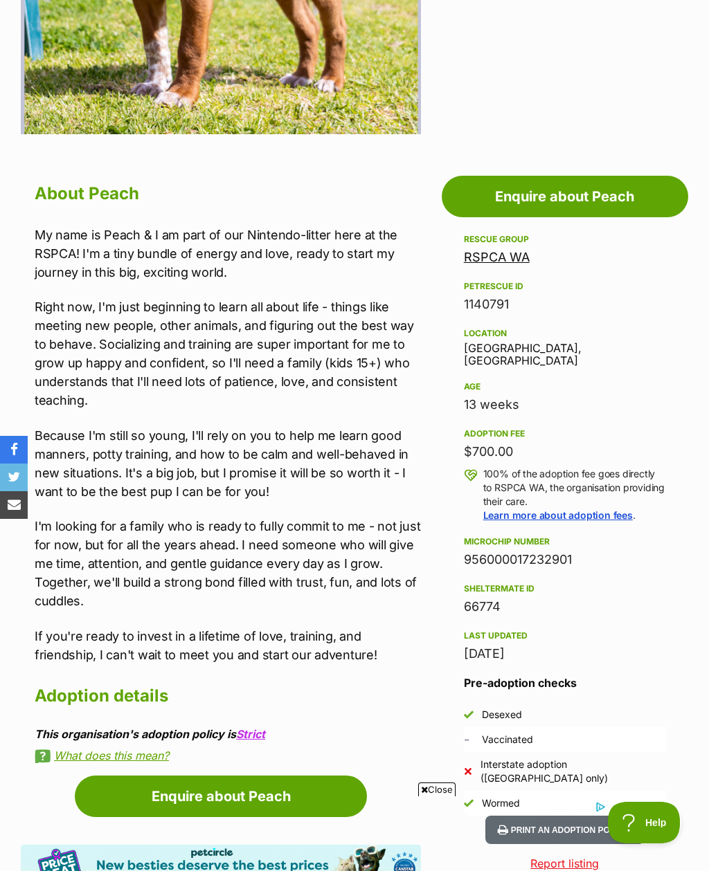
click at [655, 203] on link "Enquire about Peach" at bounding box center [564, 197] width 246 height 42
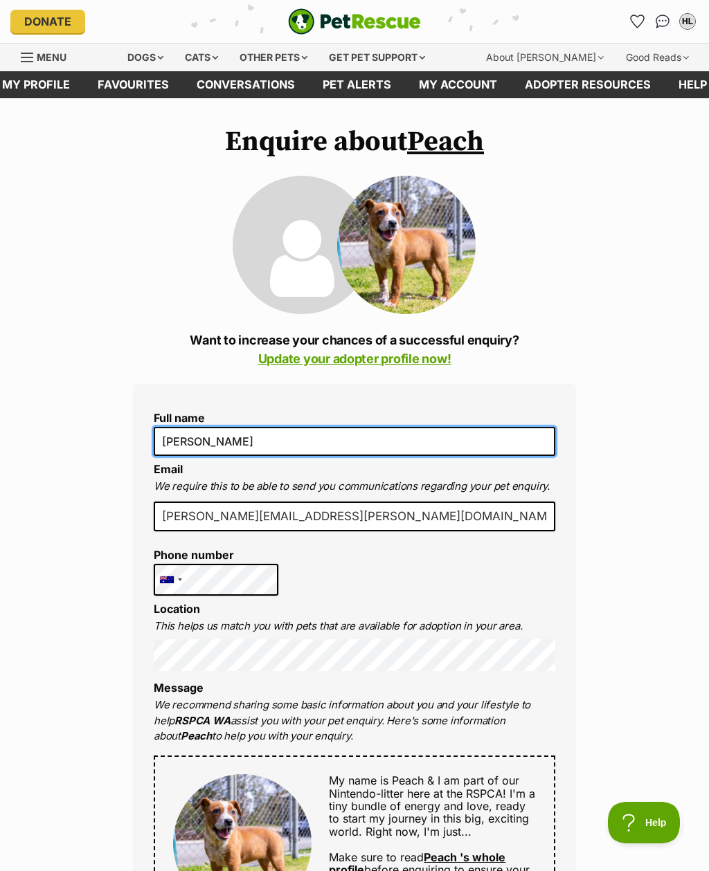
click at [475, 442] on input "[PERSON_NAME]" at bounding box center [354, 441] width 401 height 29
click at [183, 433] on input "[PERSON_NAME]" at bounding box center [354, 441] width 401 height 29
click at [187, 446] on input "[PERSON_NAME]" at bounding box center [354, 441] width 401 height 29
click at [173, 448] on input "[PERSON_NAME]" at bounding box center [354, 441] width 401 height 29
click at [230, 455] on input "[PERSON_NAME]" at bounding box center [354, 441] width 401 height 29
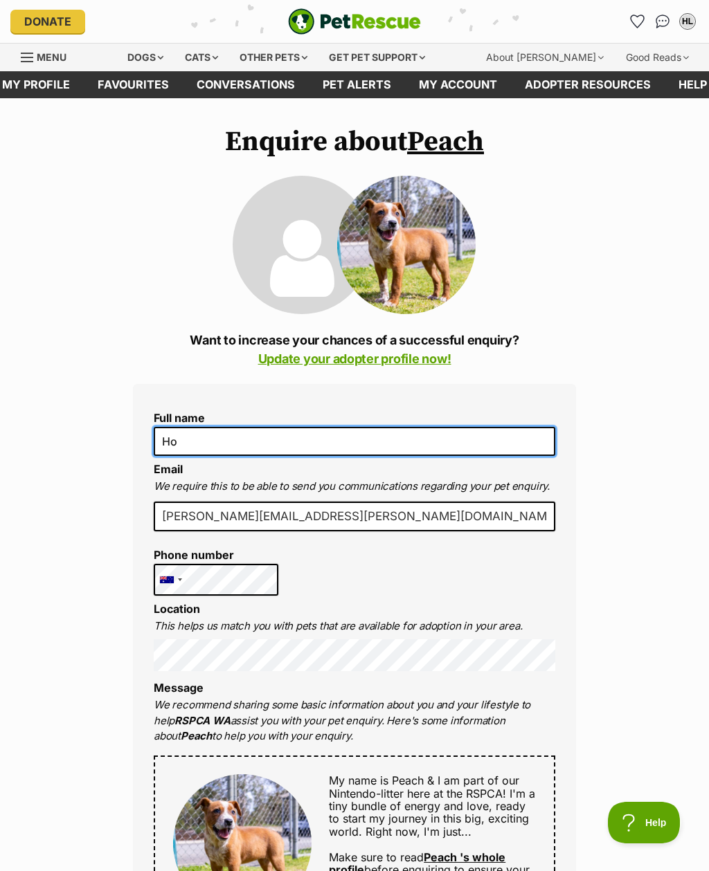
type input "H"
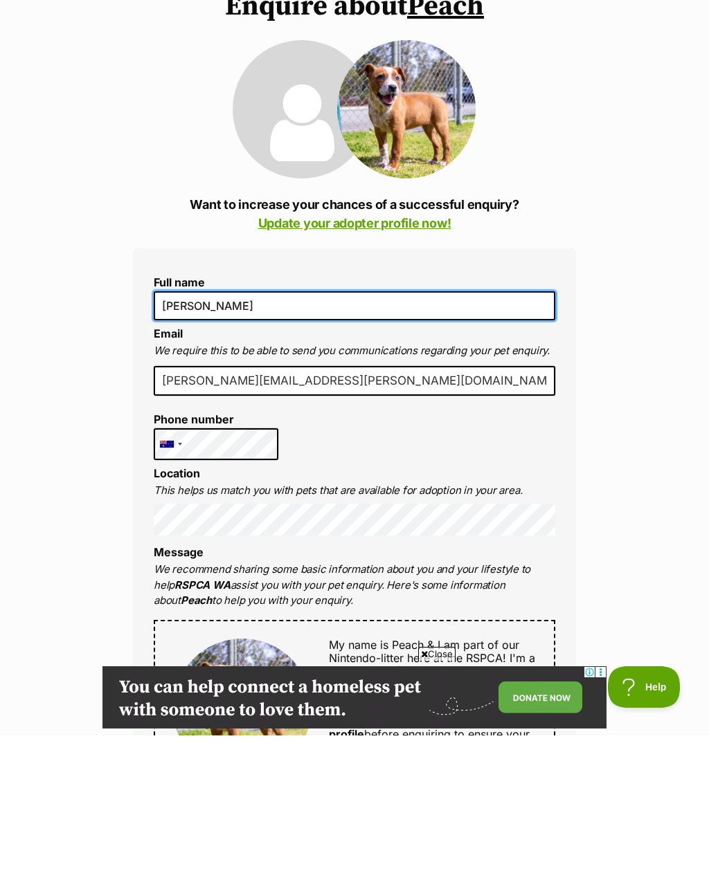
type input "Jacqui Lyons"
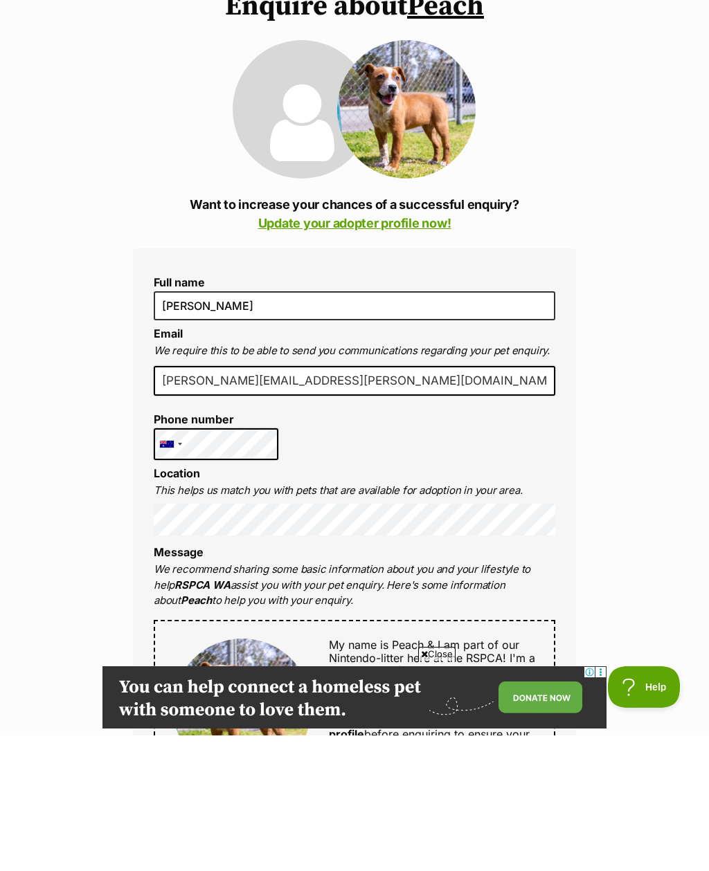
click at [426, 352] on link "Update your adopter profile now!" at bounding box center [354, 359] width 193 height 15
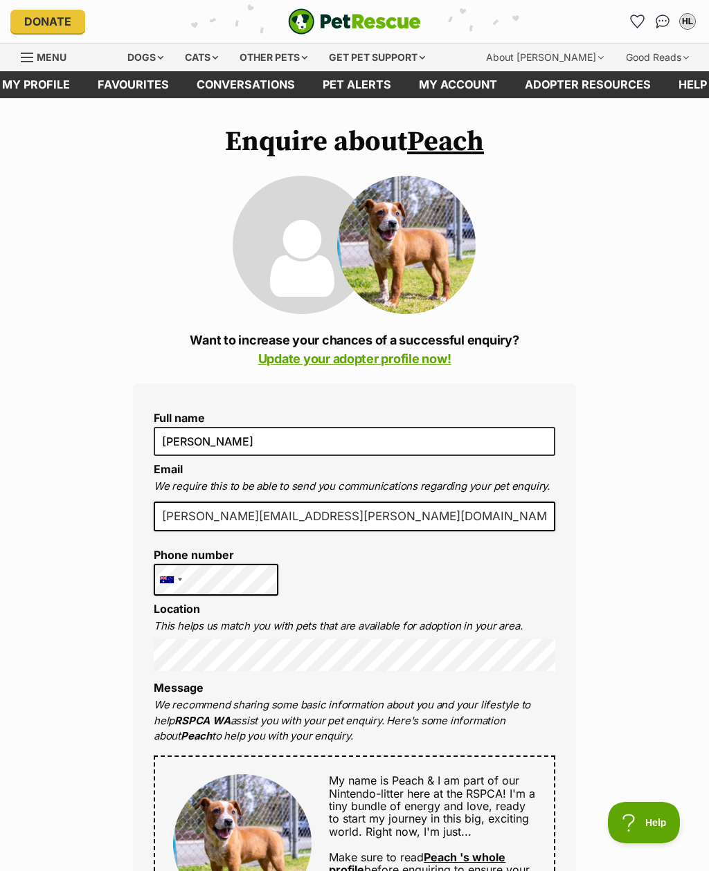
click at [441, 360] on link "Update your adopter profile now!" at bounding box center [354, 359] width 193 height 15
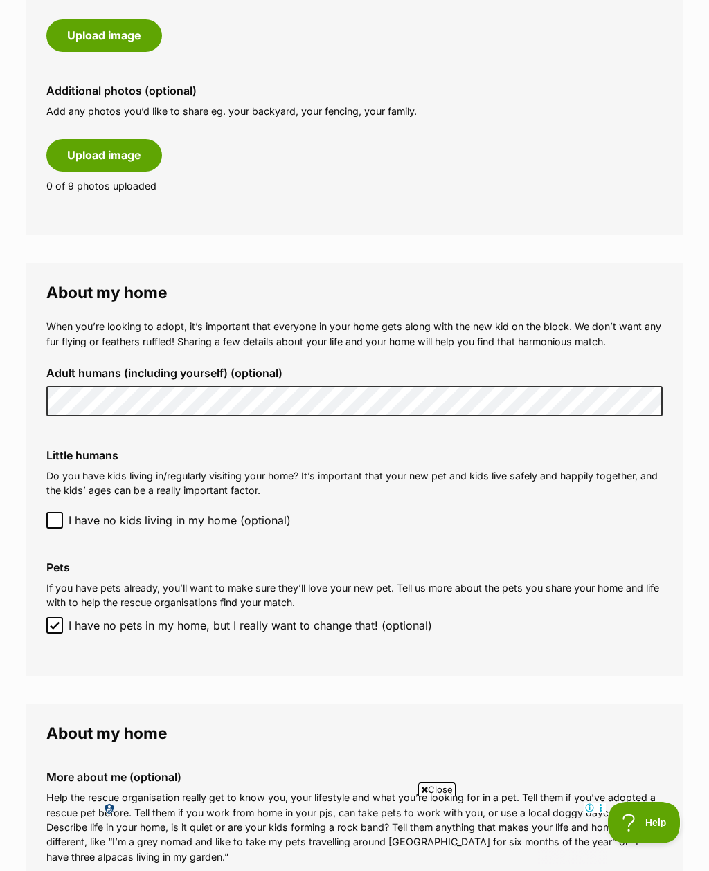
scroll to position [756, 0]
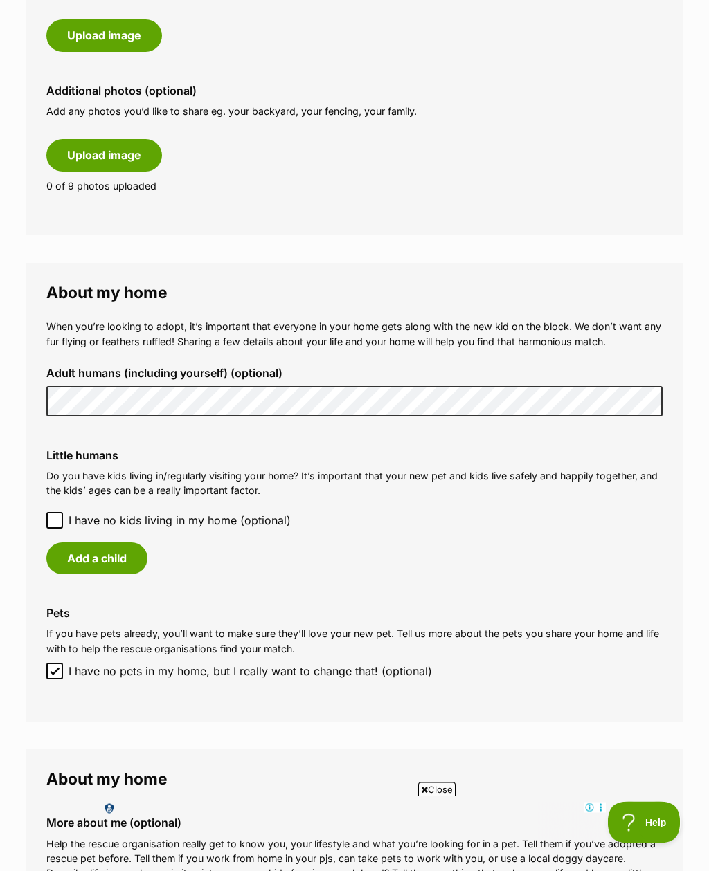
click at [57, 664] on input "I have no pets in my home, but I really want to change that! (optional)" at bounding box center [54, 672] width 17 height 17
checkbox input "false"
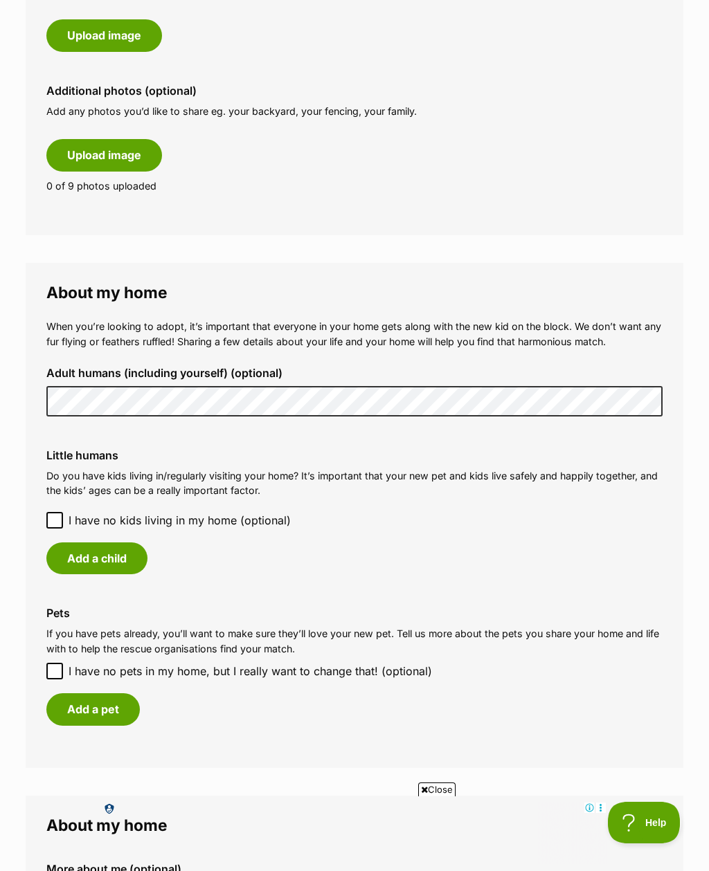
click at [113, 709] on button "Add a pet" at bounding box center [92, 709] width 93 height 32
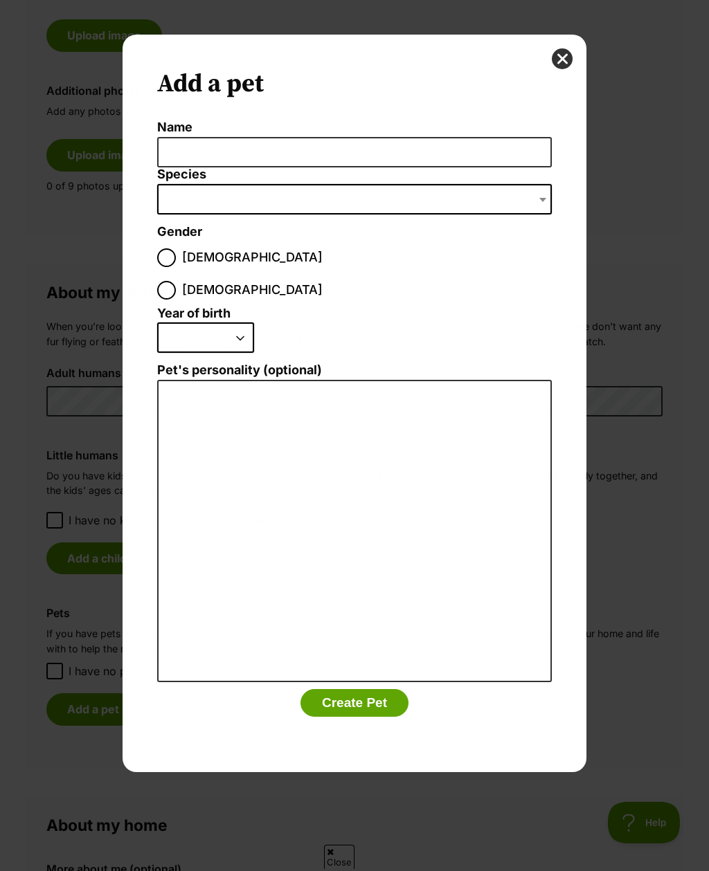
scroll to position [0, 0]
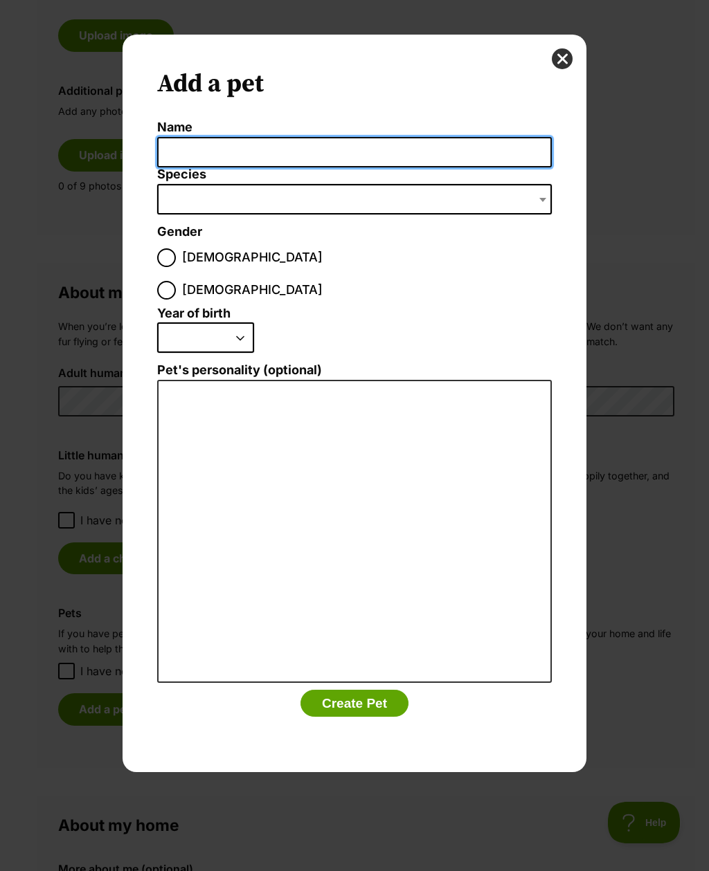
click at [542, 137] on input "Name" at bounding box center [354, 152] width 394 height 31
type input "Lacey"
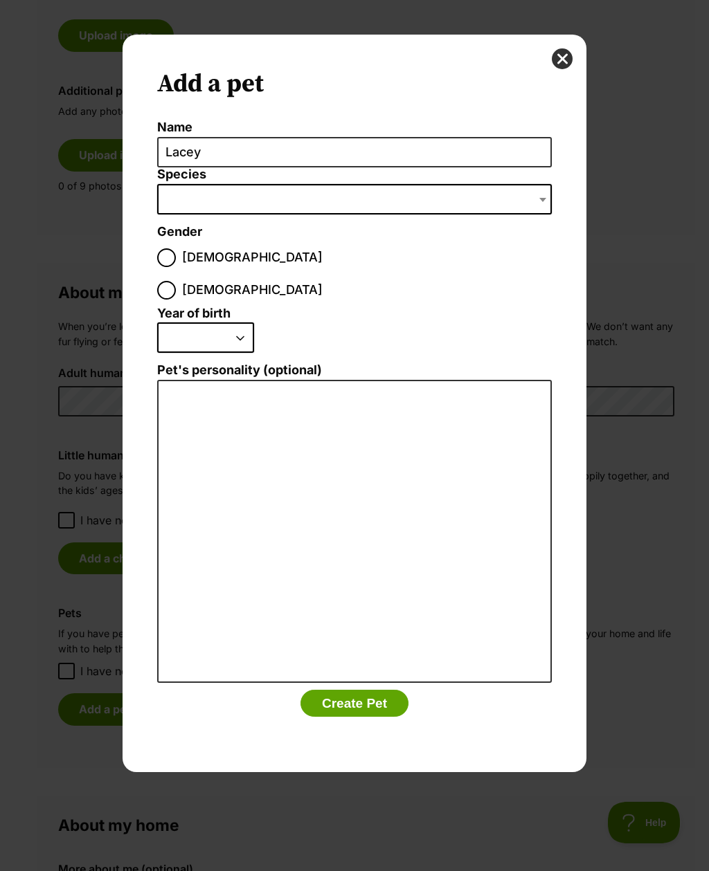
click at [496, 215] on div "Add a pet Name Lacey Species Bird Cat Dog Farm Animal Ferret Guinea Pig Horse R…" at bounding box center [354, 435] width 709 height 871
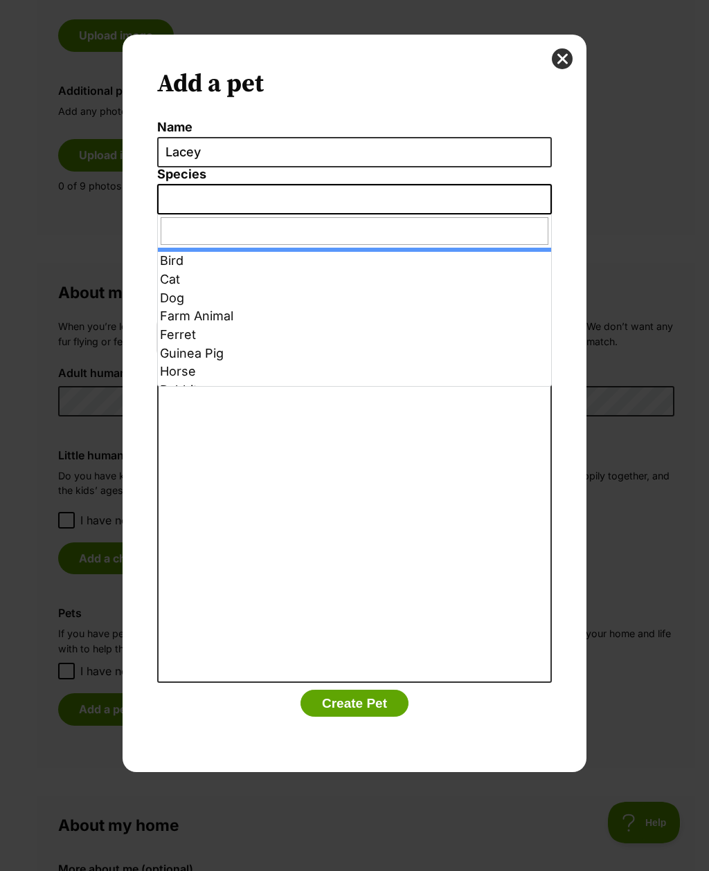
click at [496, 240] on input "Dialog Window - Close (Press escape to close)" at bounding box center [354, 231] width 387 height 28
select select "1"
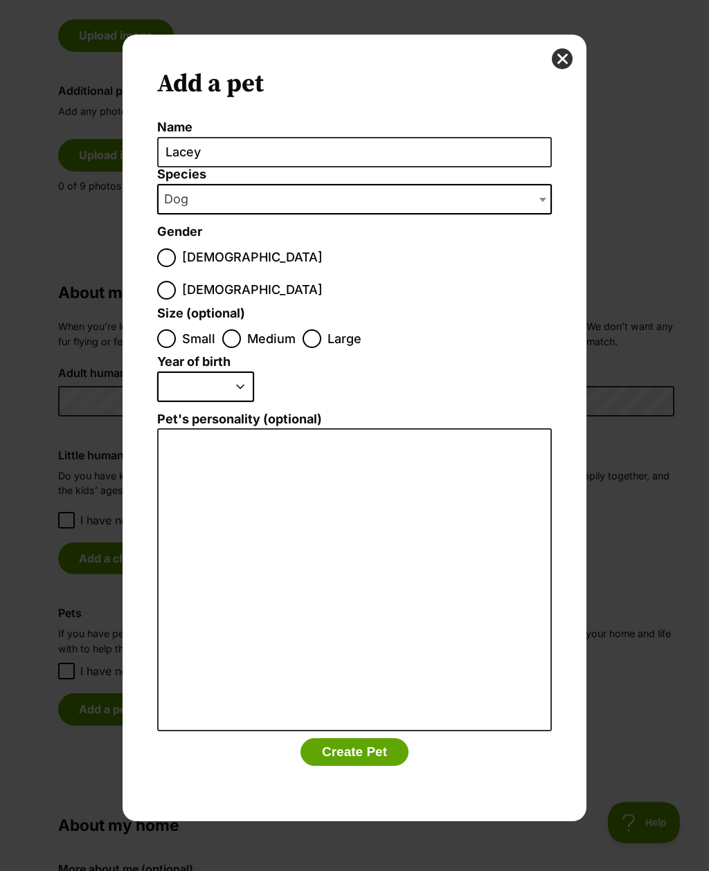
click at [262, 281] on span "Female" at bounding box center [252, 290] width 140 height 19
click at [176, 281] on input "Female" at bounding box center [166, 290] width 19 height 19
radio input "true"
click at [274, 329] on span "Medium" at bounding box center [271, 338] width 48 height 19
click at [241, 329] on input "Medium" at bounding box center [231, 338] width 19 height 19
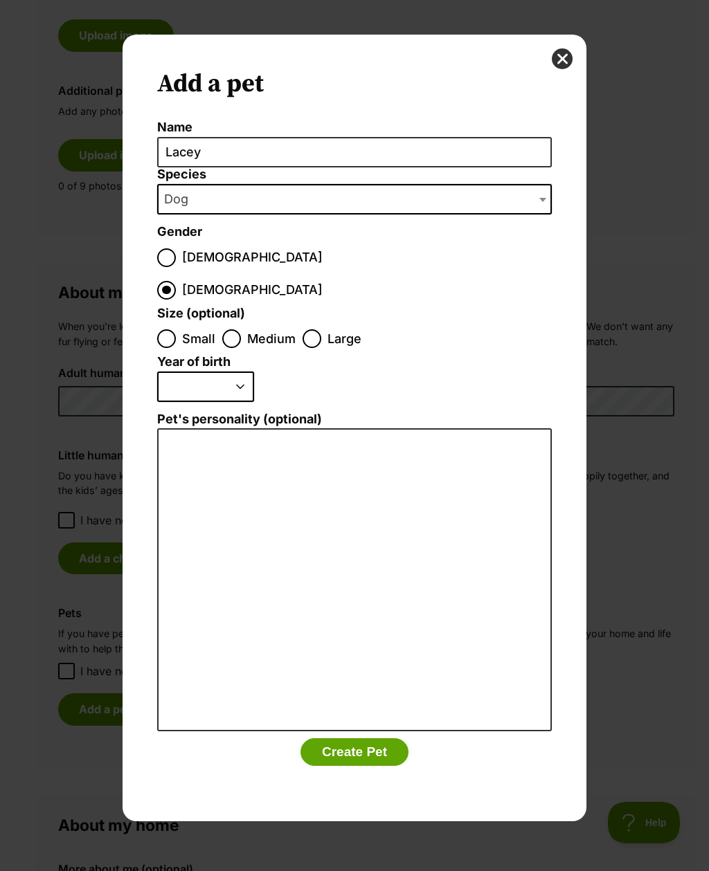
radio input "true"
click at [210, 372] on select "2025 2024 2023 2022 2021 2020 2019 2018 2017 2016 2015 2014 2013 2012 2011 2010…" at bounding box center [205, 387] width 97 height 30
select select "2012"
click at [386, 738] on button "Create Pet" at bounding box center [354, 752] width 108 height 28
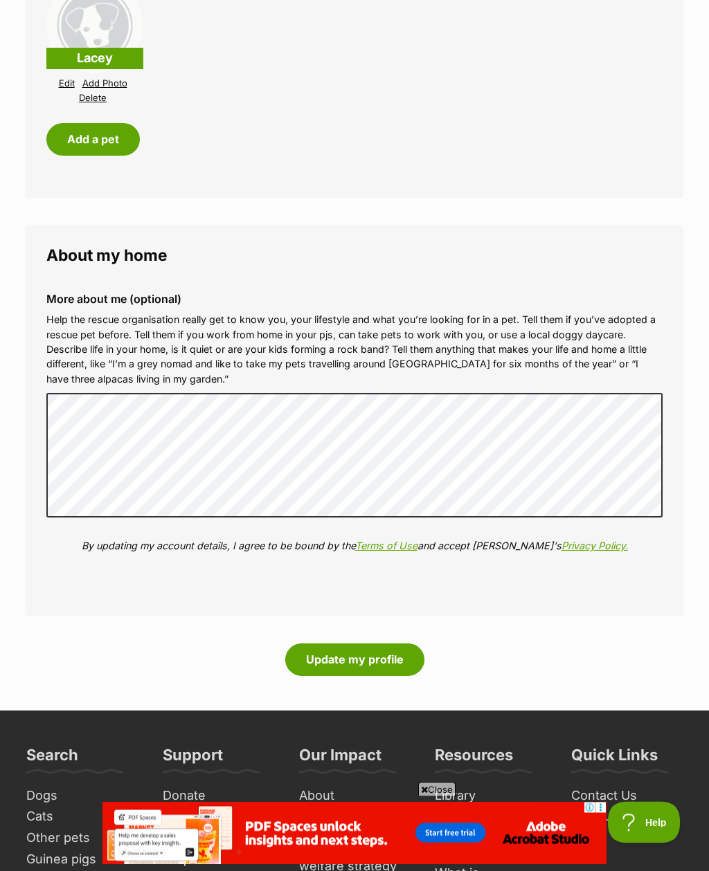
scroll to position [1449, 0]
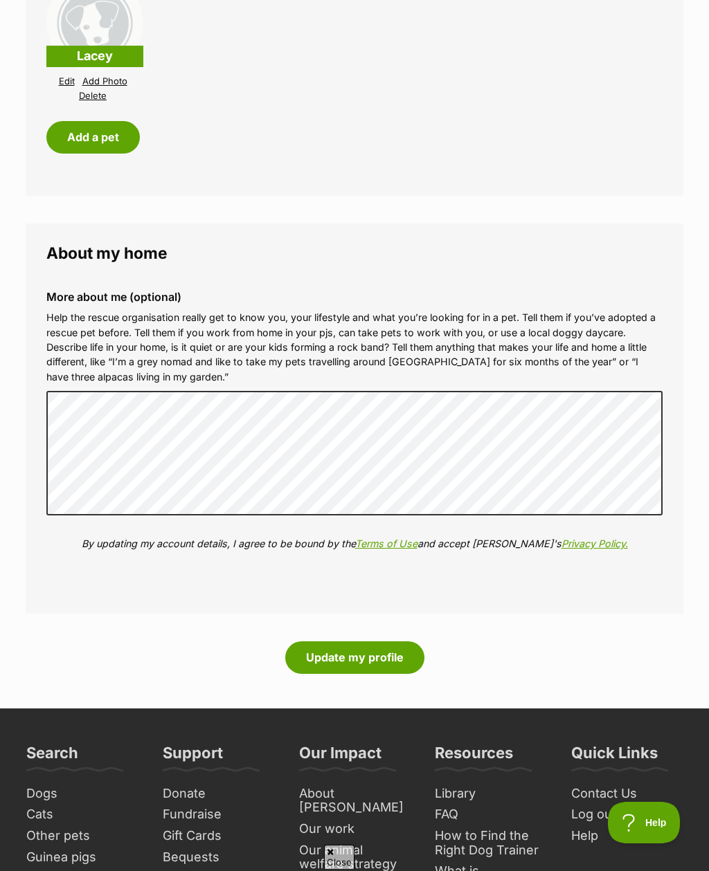
click at [396, 663] on button "Update my profile" at bounding box center [354, 657] width 139 height 32
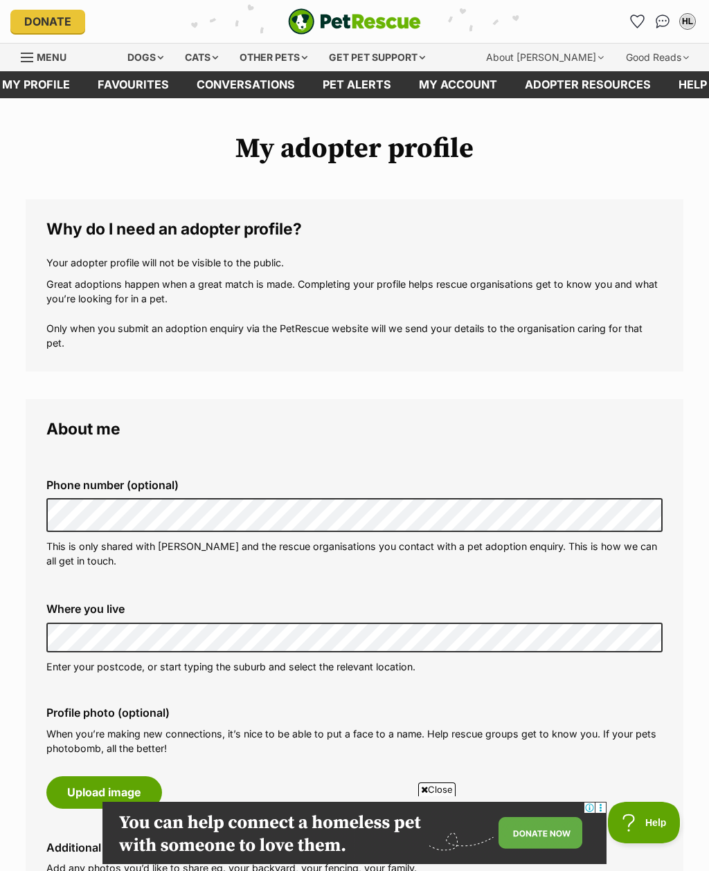
scroll to position [1493, 0]
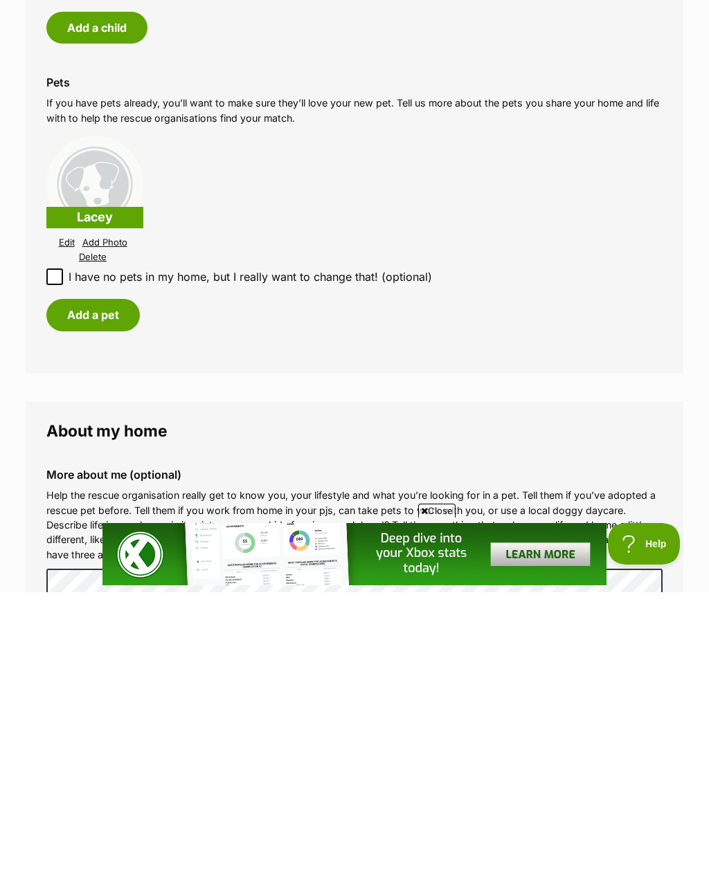
scroll to position [1072, 0]
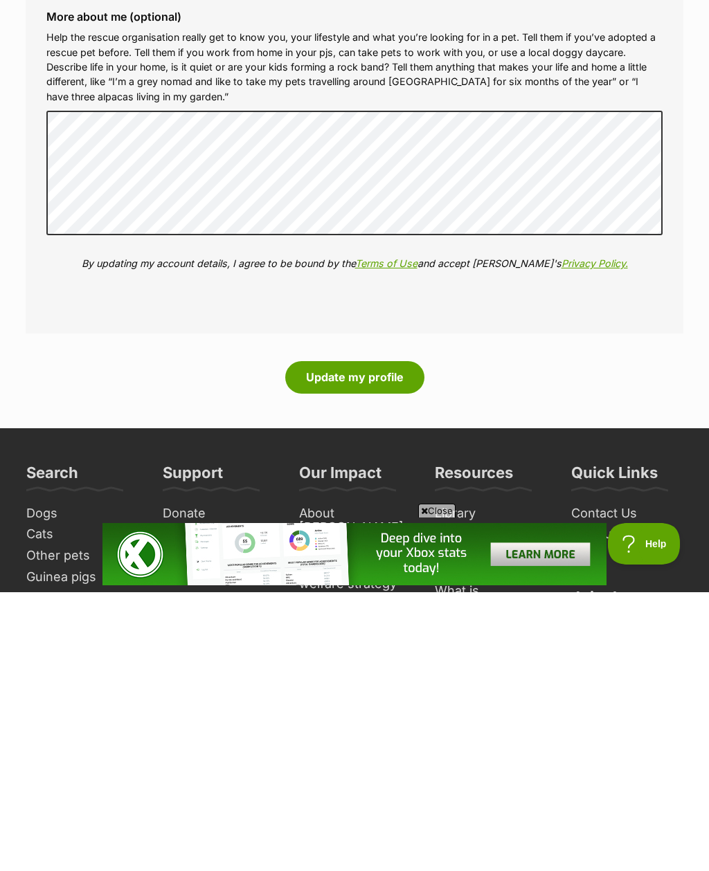
click at [399, 640] on button "Update my profile" at bounding box center [354, 656] width 139 height 32
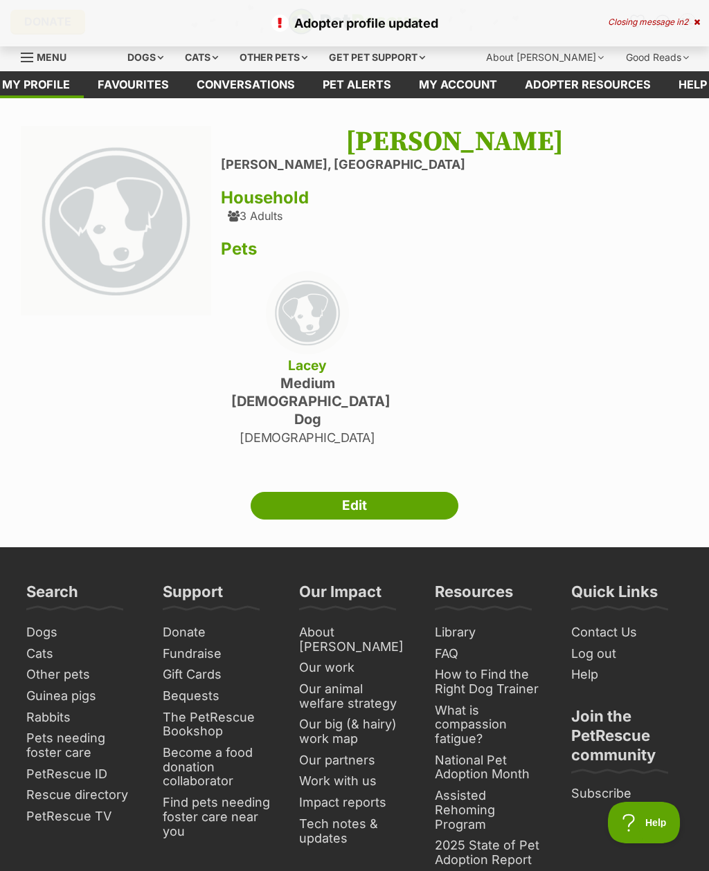
click at [161, 55] on div "Dogs" at bounding box center [145, 58] width 55 height 28
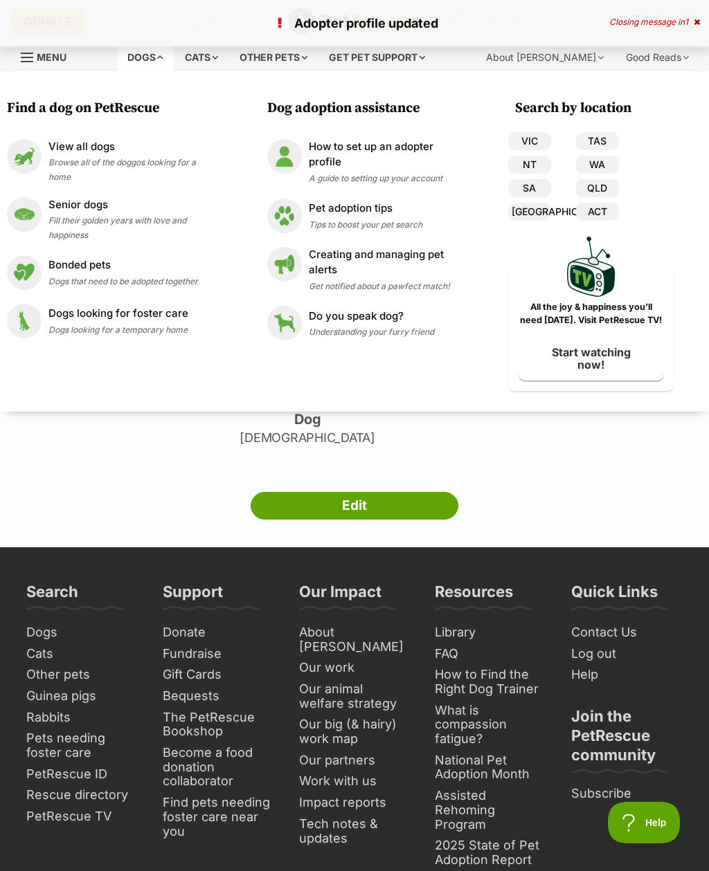
click at [77, 154] on div "View all dogs Browse all of the doggos looking for a home" at bounding box center [133, 161] width 170 height 44
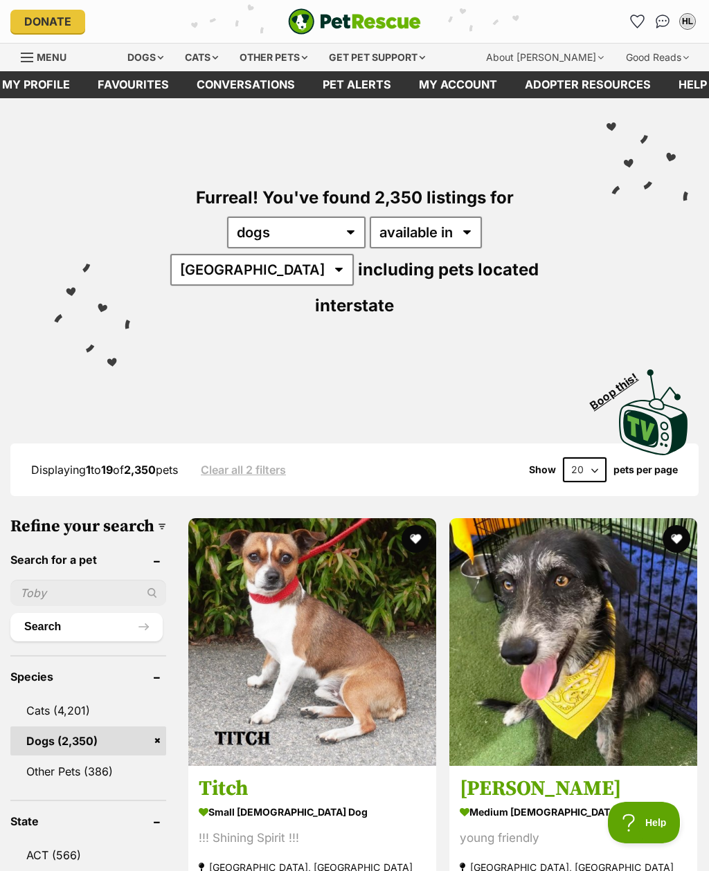
click at [45, 580] on input "text" at bounding box center [88, 593] width 156 height 26
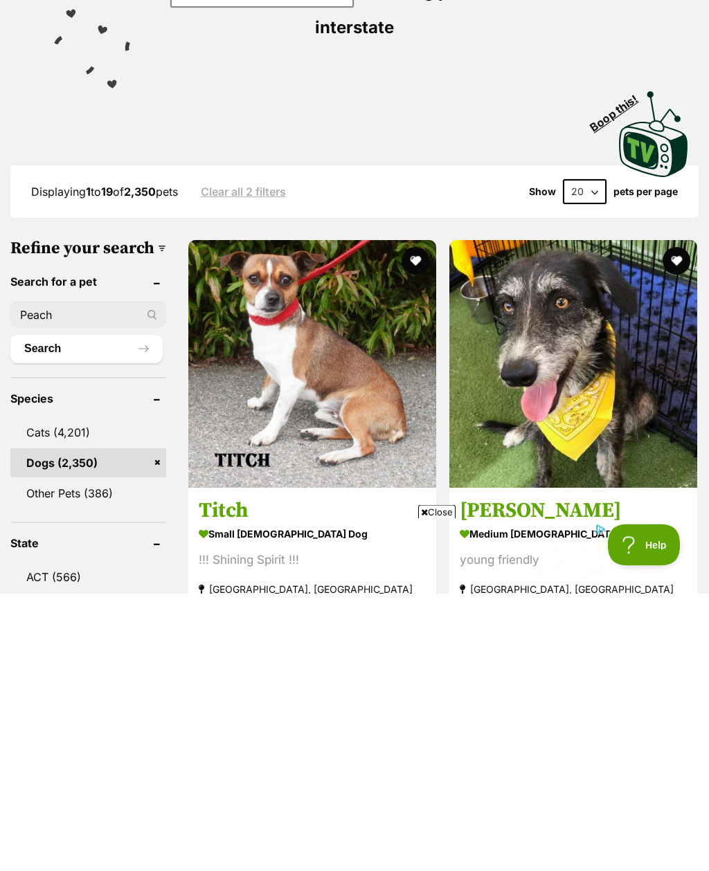
type input "Peach"
click at [64, 613] on button "Search" at bounding box center [86, 627] width 152 height 28
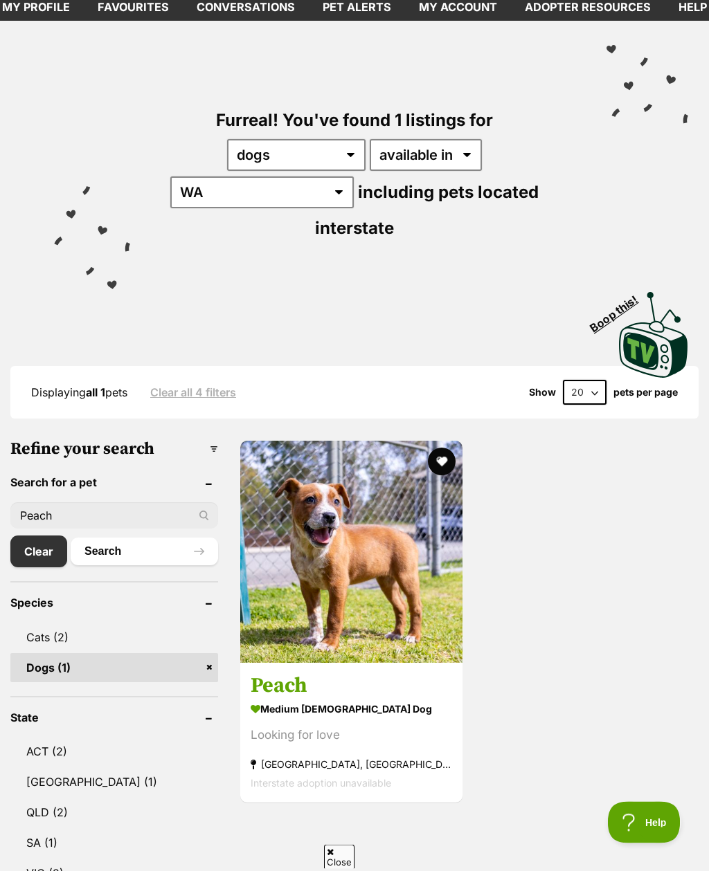
scroll to position [77, 0]
click at [278, 699] on strong "medium female Dog" at bounding box center [350, 709] width 201 height 20
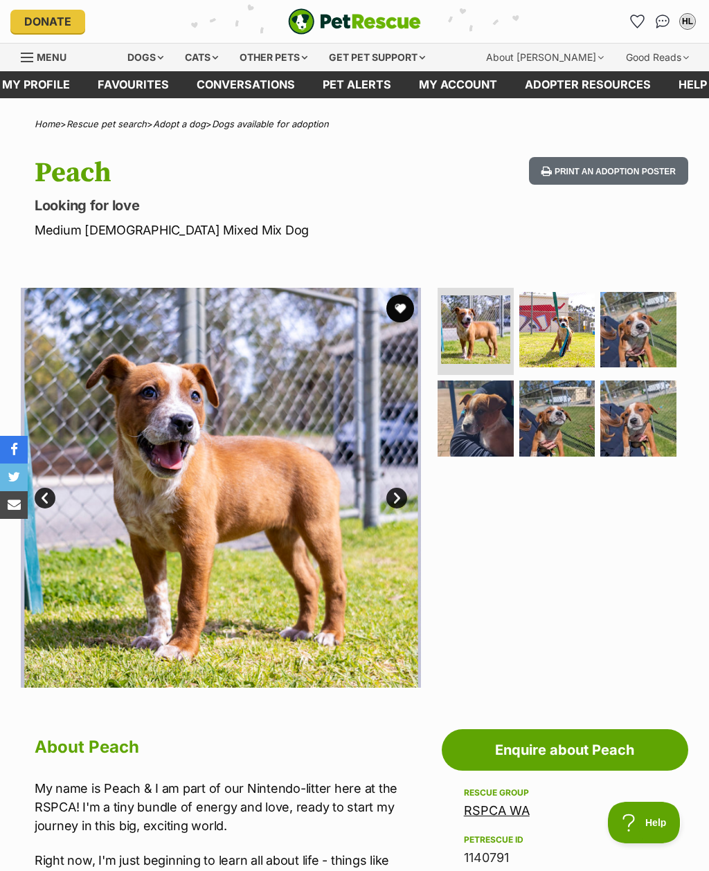
click at [553, 752] on link "Enquire about Peach" at bounding box center [564, 750] width 246 height 42
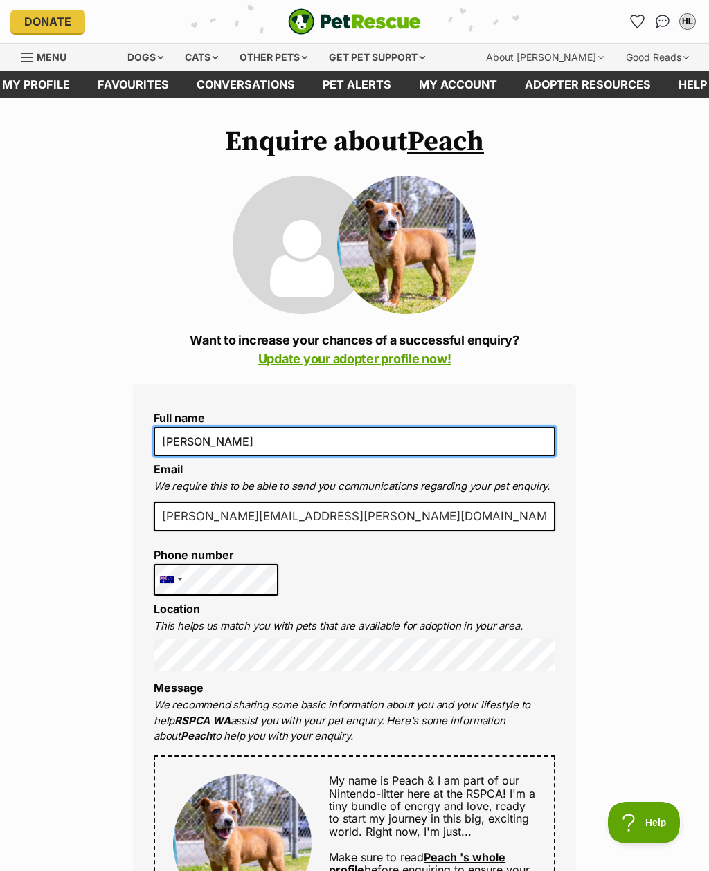
click at [191, 446] on input "[PERSON_NAME]" at bounding box center [354, 441] width 401 height 29
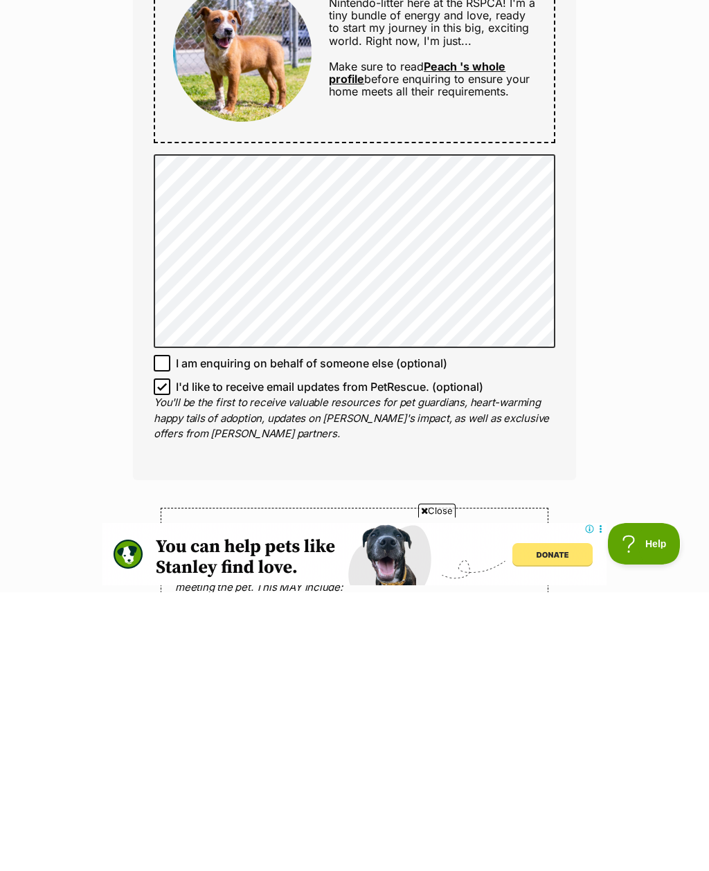
type input "[PERSON_NAME]"
click at [158, 657] on input "I'd like to receive email updates from PetRescue. (optional)" at bounding box center [162, 665] width 17 height 17
checkbox input "false"
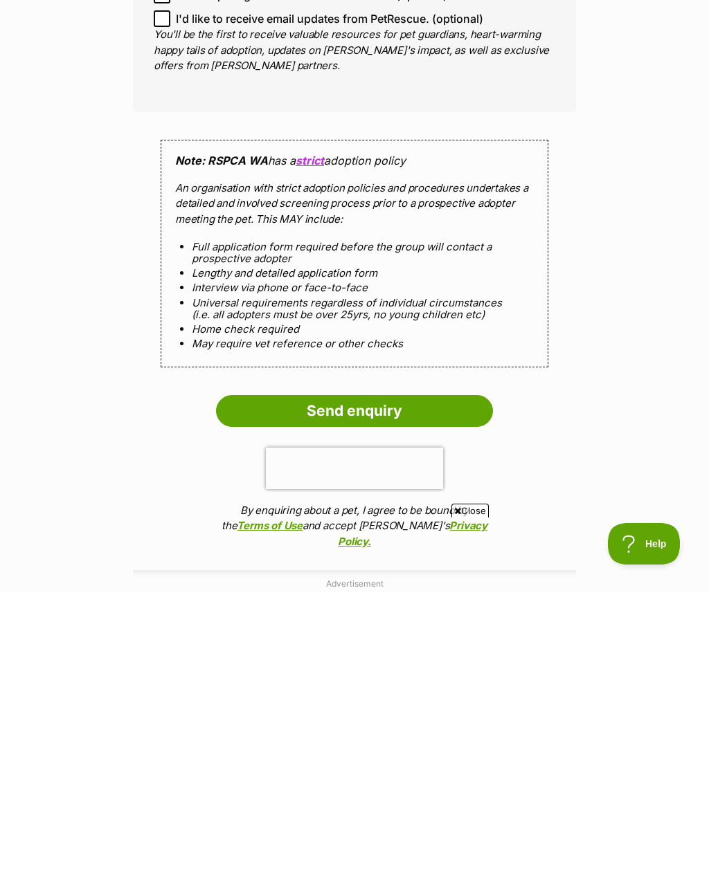
scroll to position [903, 0]
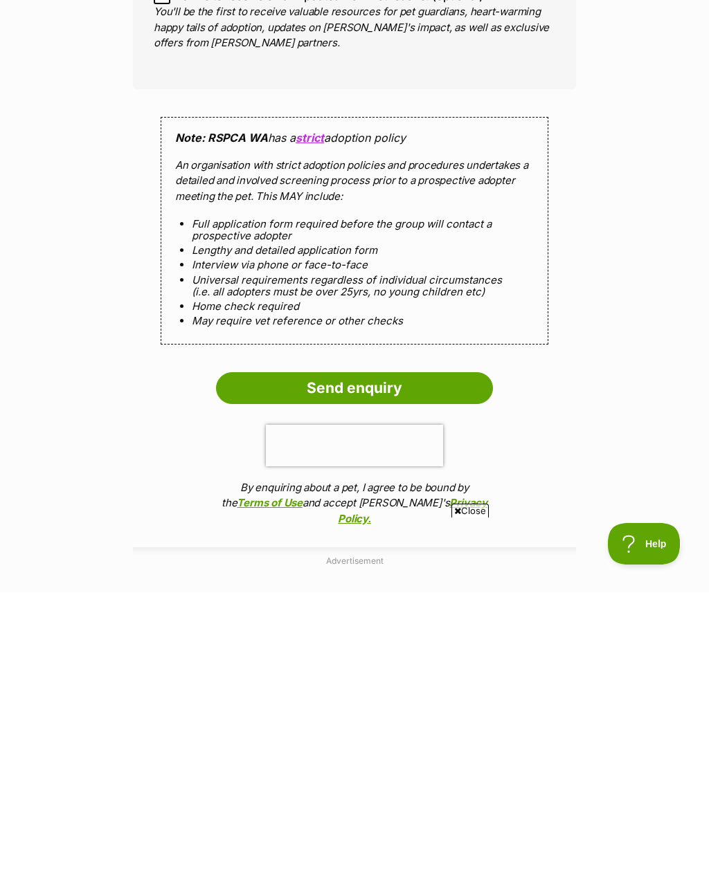
click at [453, 651] on input "Send enquiry" at bounding box center [354, 667] width 277 height 32
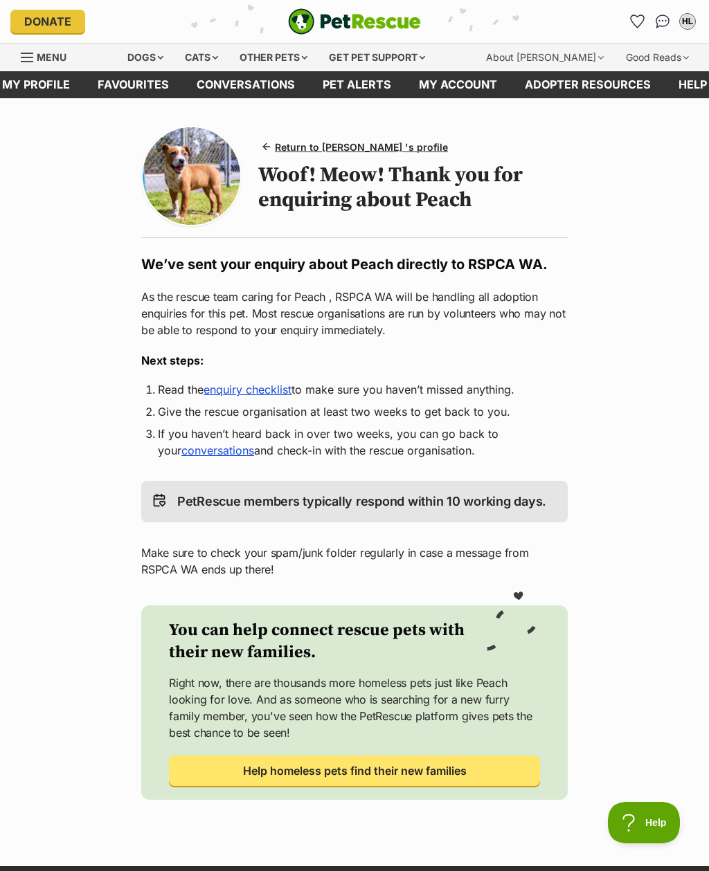
click at [158, 45] on div "Dogs" at bounding box center [145, 58] width 55 height 28
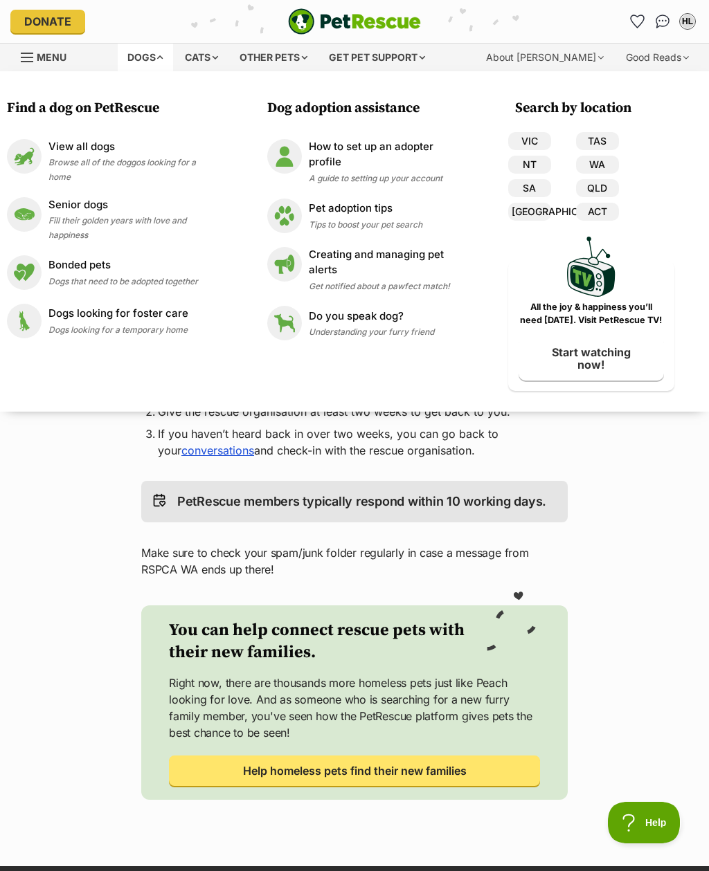
click at [163, 163] on span "Browse all of the doggos looking for a home" at bounding box center [121, 169] width 147 height 25
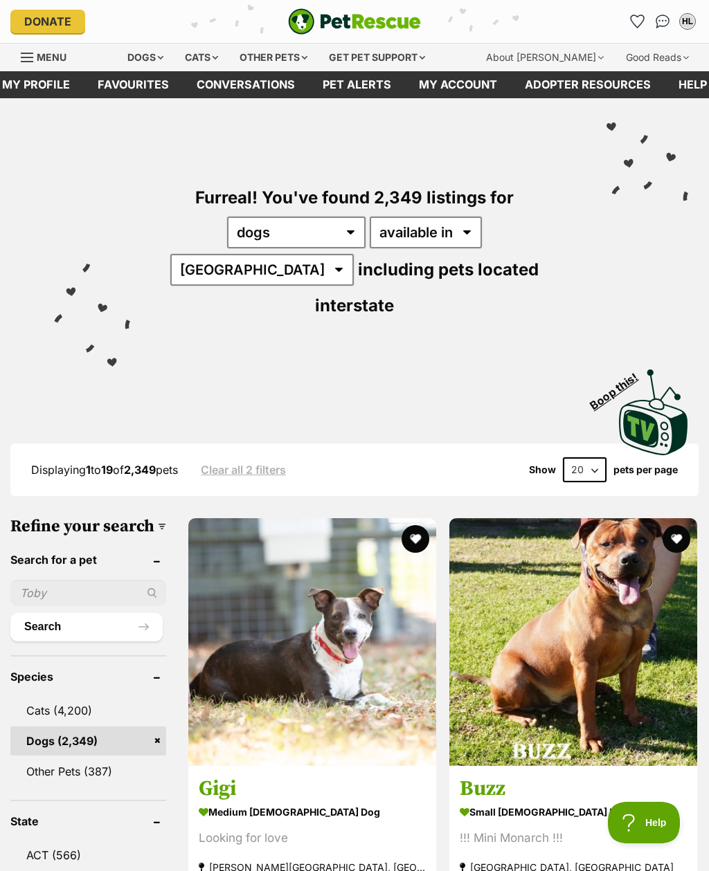
click at [65, 580] on input "text" at bounding box center [88, 593] width 156 height 26
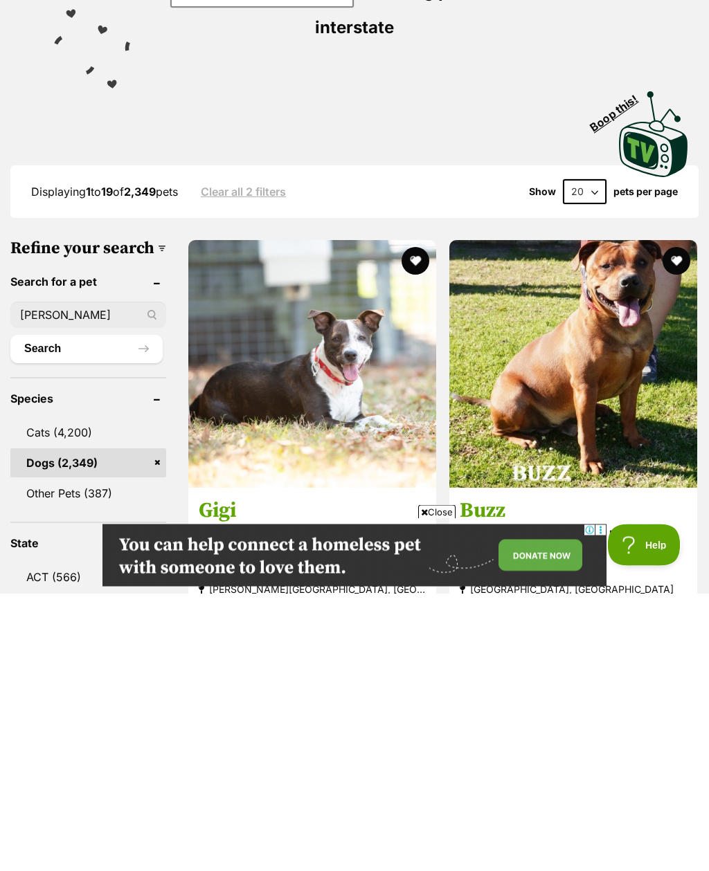
type input "[PERSON_NAME]"
click at [64, 613] on button "Search" at bounding box center [86, 627] width 152 height 28
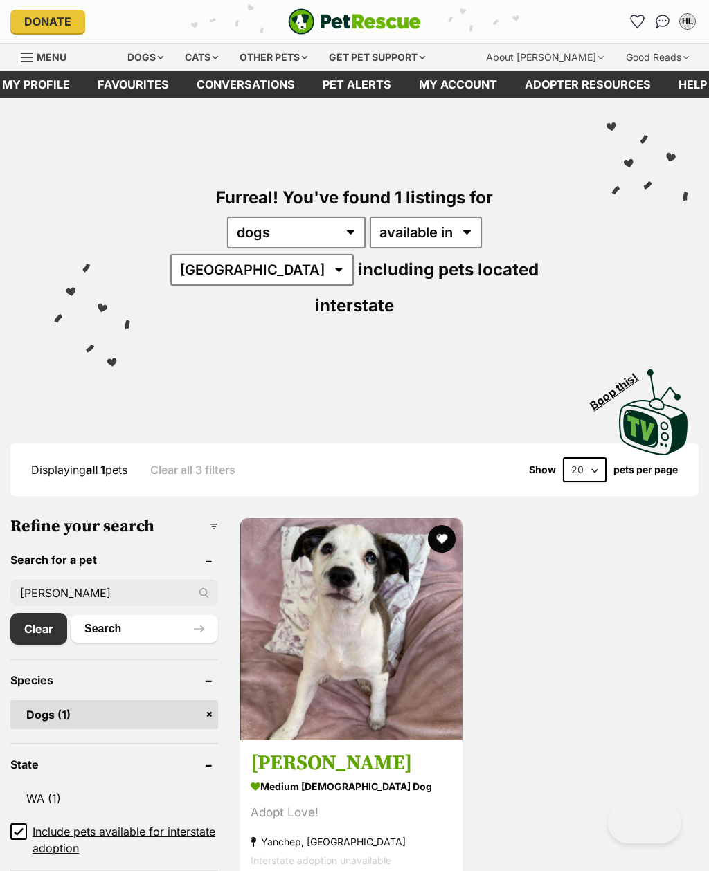
click at [417, 776] on strong "medium [DEMOGRAPHIC_DATA] Dog" at bounding box center [350, 786] width 201 height 20
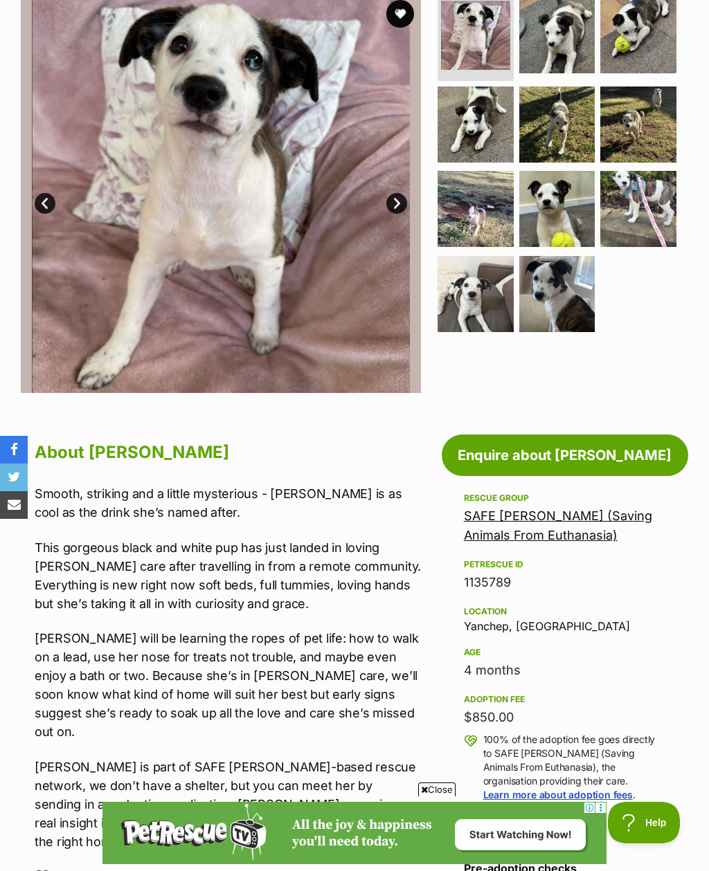
scroll to position [170, 0]
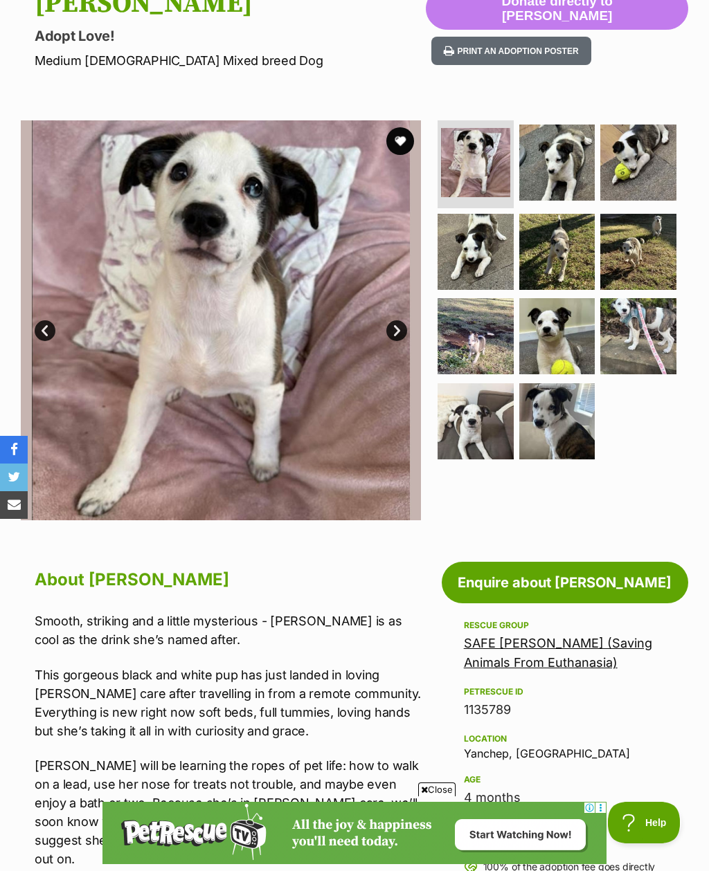
click at [630, 581] on link "Enquire about Sheridan" at bounding box center [564, 583] width 246 height 42
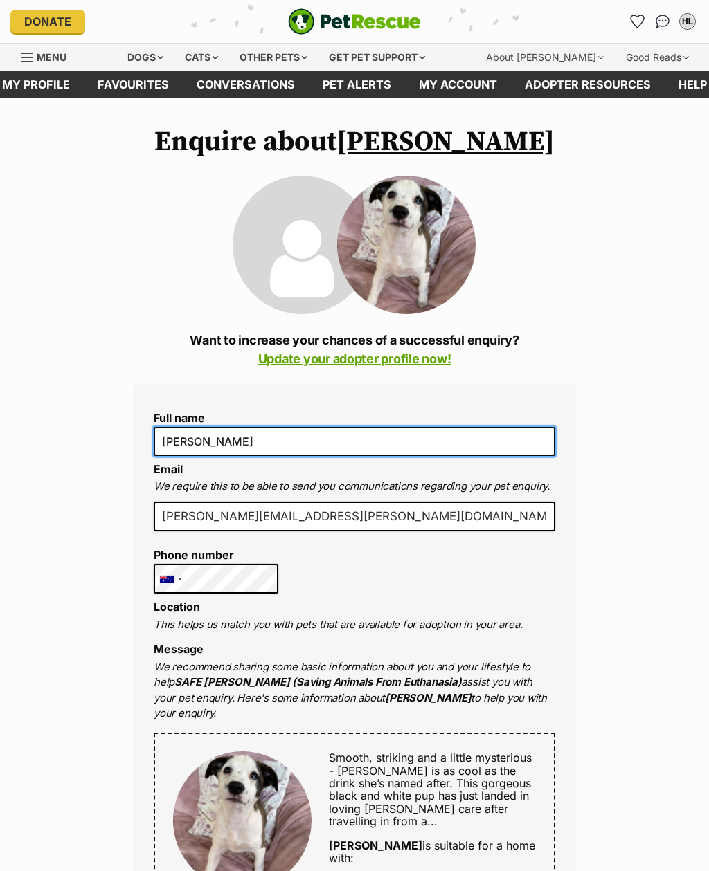
click at [195, 435] on input "[PERSON_NAME]" at bounding box center [354, 441] width 401 height 29
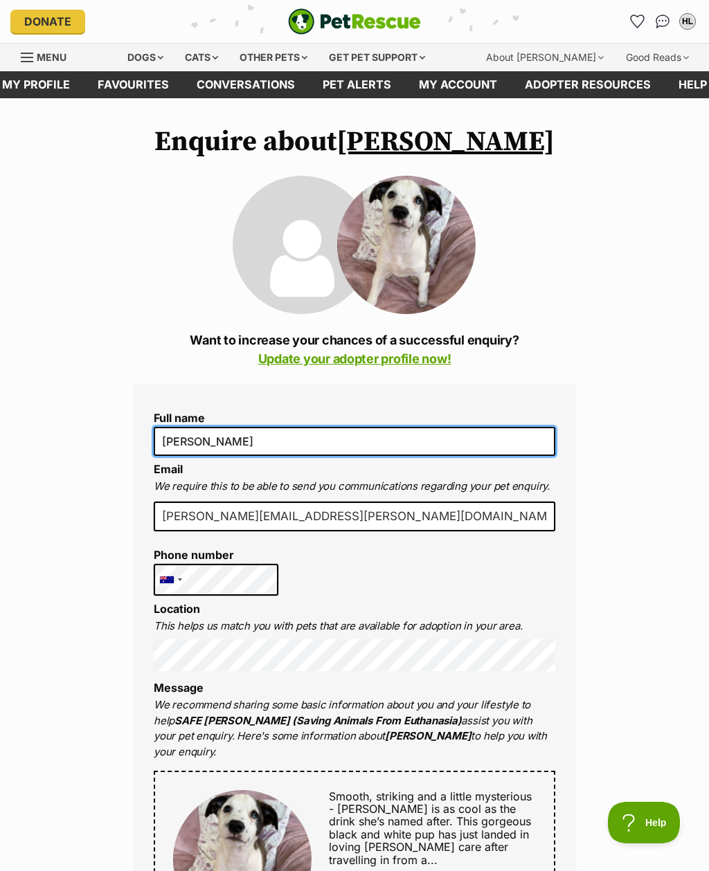
click at [194, 444] on input "Ho Lyons" at bounding box center [354, 441] width 401 height 29
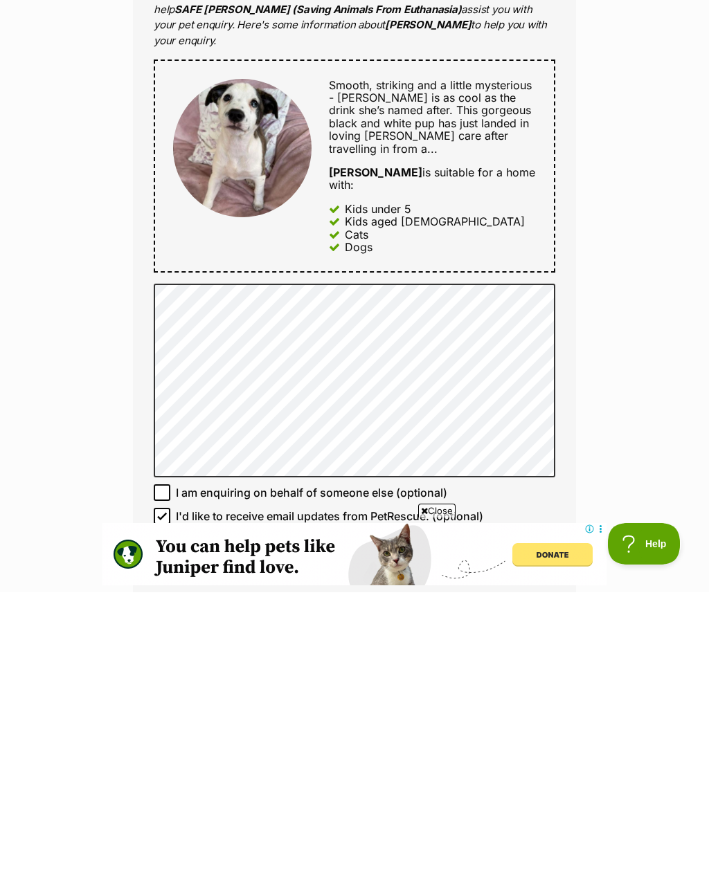
type input "Jacqui Lyons"
click at [165, 787] on input "I'd like to receive email updates from PetRescue. (optional)" at bounding box center [162, 795] width 17 height 17
checkbox input "false"
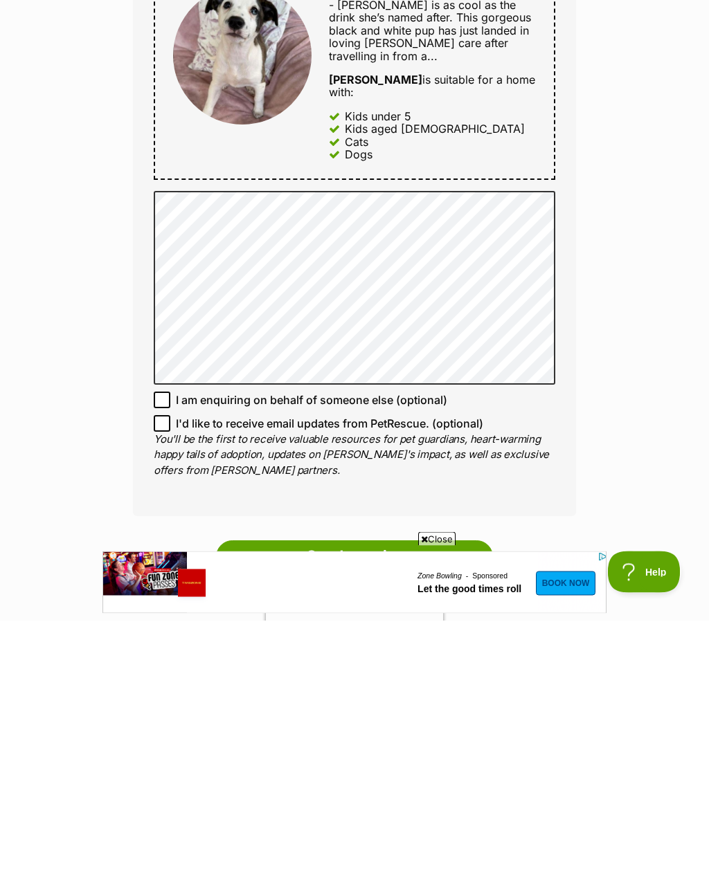
click at [468, 792] on input "Send enquiry" at bounding box center [354, 808] width 277 height 32
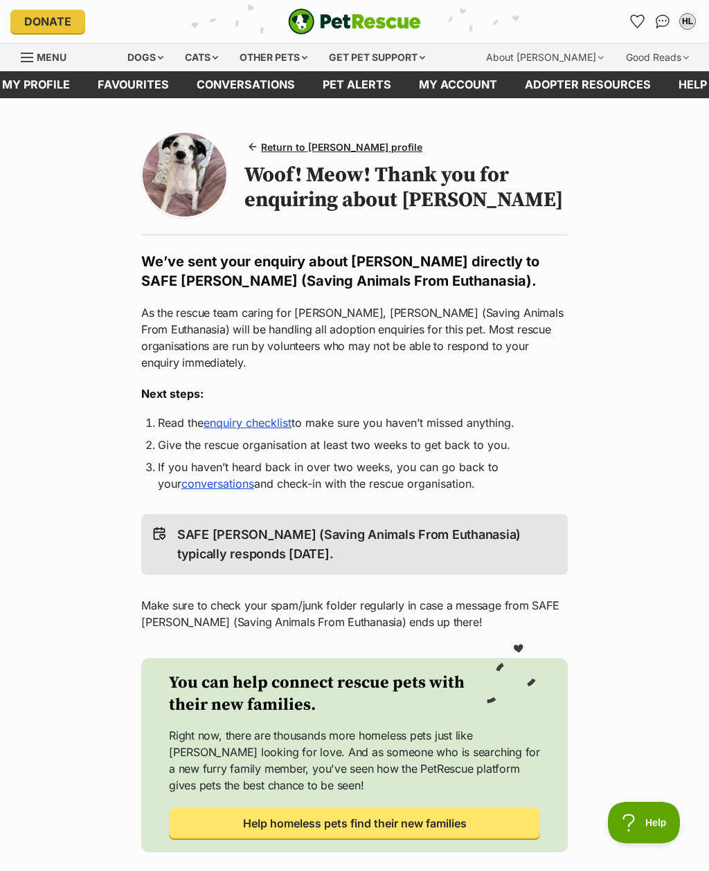
click at [290, 422] on link "enquiry checklist" at bounding box center [247, 423] width 88 height 14
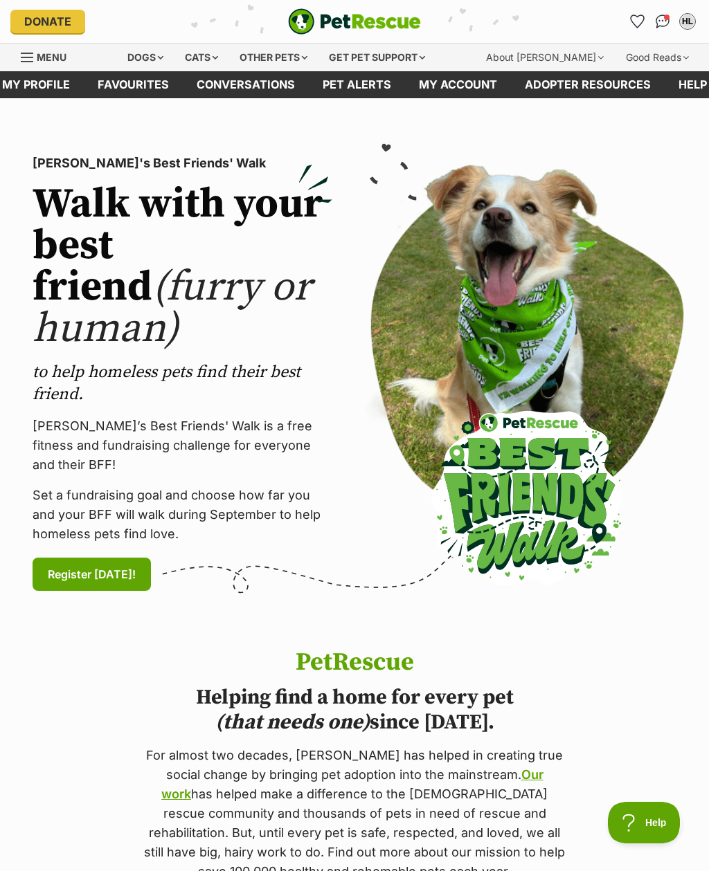
click at [662, 16] on img "Conversations" at bounding box center [662, 22] width 15 height 14
click at [686, 19] on div "HL" at bounding box center [687, 22] width 14 height 14
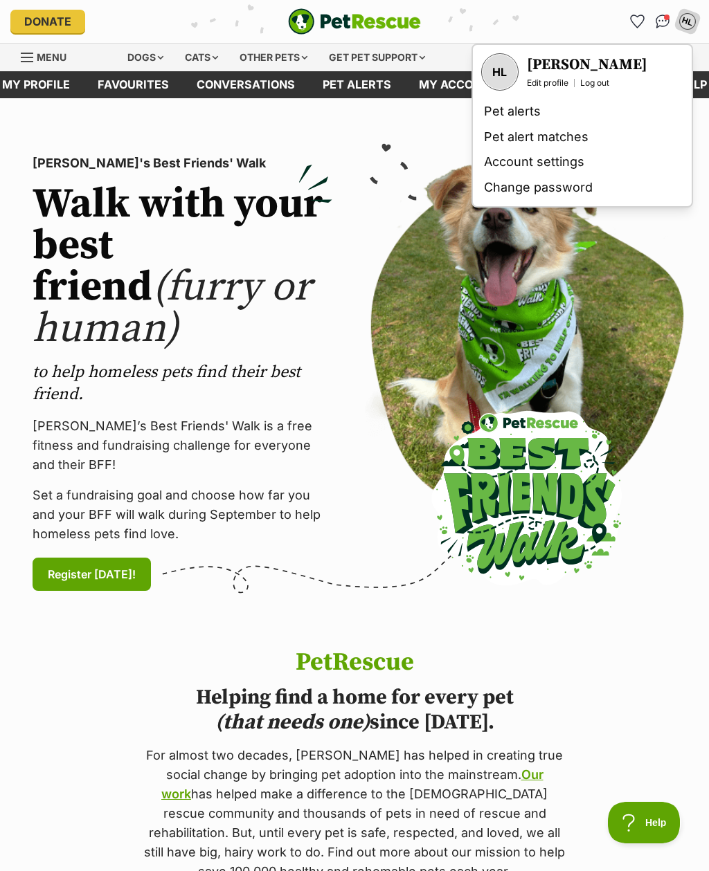
click at [655, 19] on img "Conversations" at bounding box center [662, 22] width 15 height 14
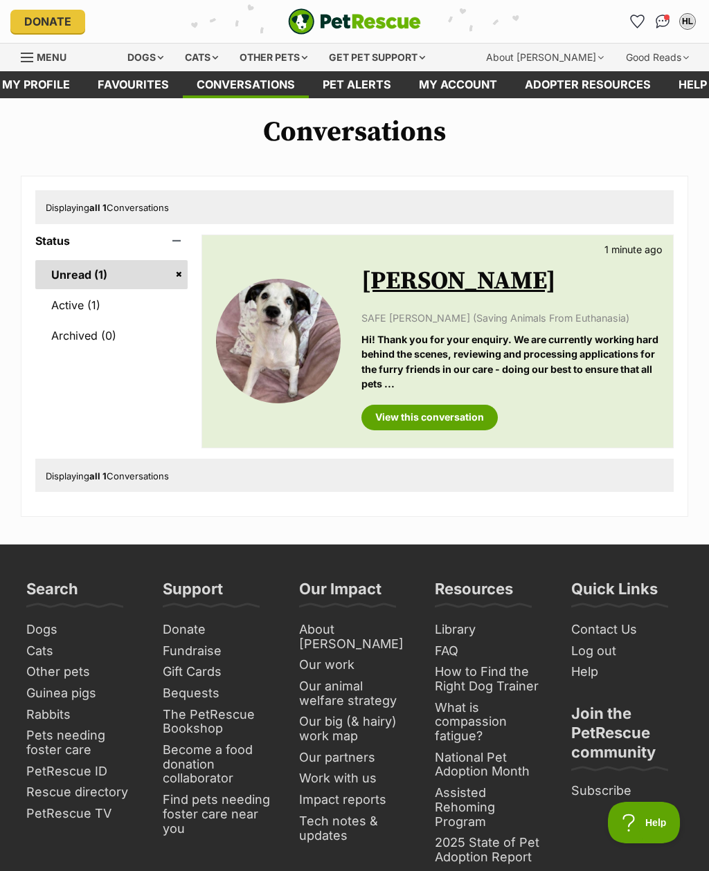
click at [445, 421] on link "View this conversation" at bounding box center [429, 417] width 136 height 25
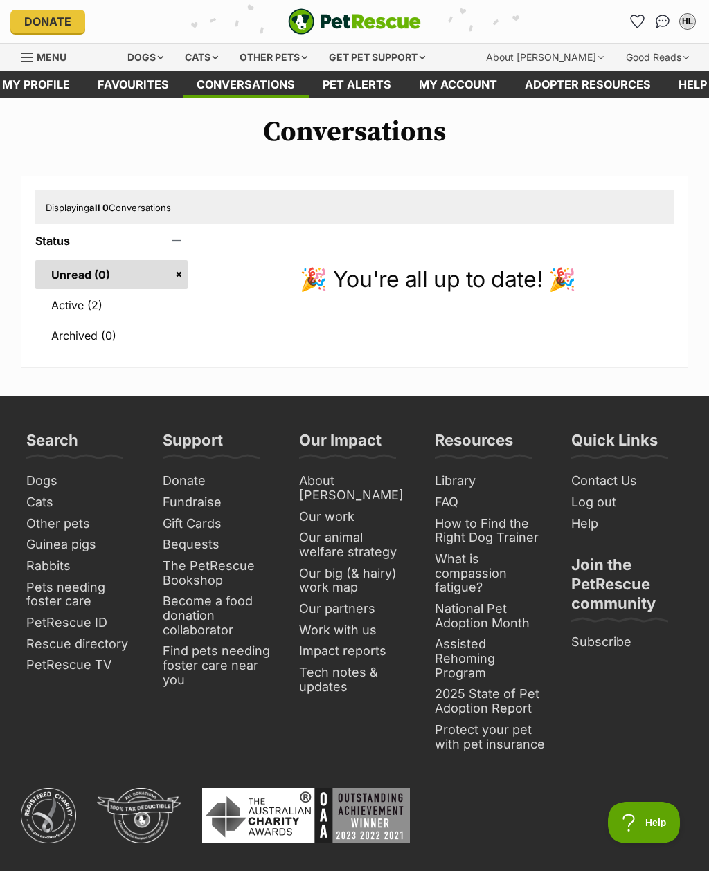
click at [157, 311] on link "Active (2)" at bounding box center [111, 305] width 152 height 29
